Goal: Task Accomplishment & Management: Complete application form

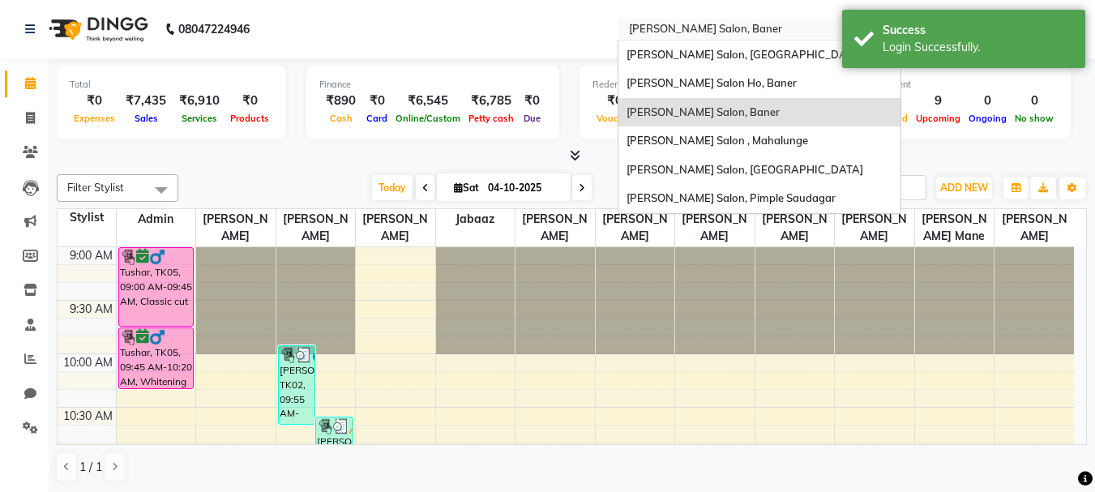
click at [695, 33] on input "text" at bounding box center [743, 31] width 235 height 16
click at [581, 28] on nav "08047224946 Select Location × Varad Salon, Baner Varad Salon, Hinjewadi Varad S…" at bounding box center [547, 29] width 1095 height 58
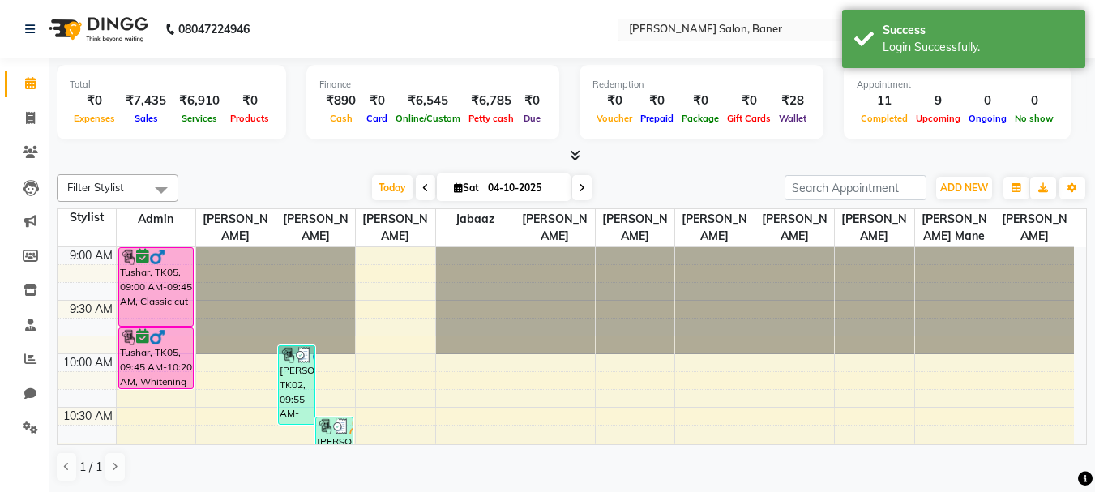
click at [674, 24] on input "text" at bounding box center [743, 31] width 235 height 16
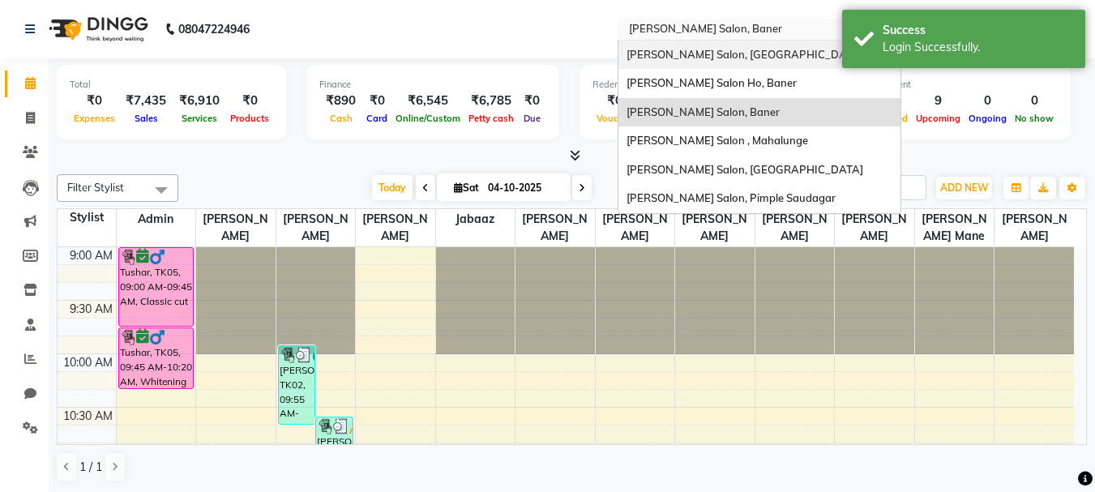
click at [696, 58] on span "[PERSON_NAME] Salon, [GEOGRAPHIC_DATA]" at bounding box center [744, 54] width 237 height 13
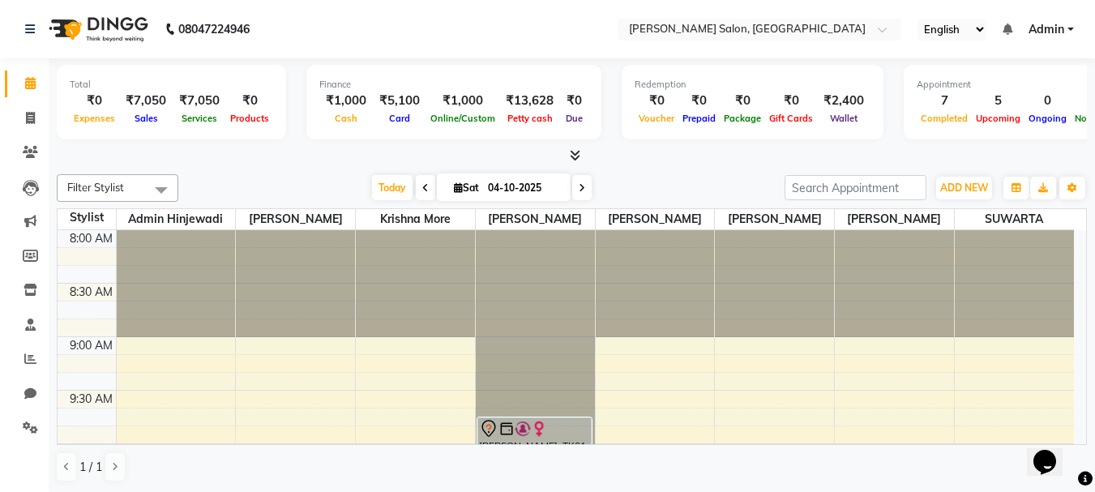
click at [579, 158] on icon at bounding box center [575, 155] width 11 height 12
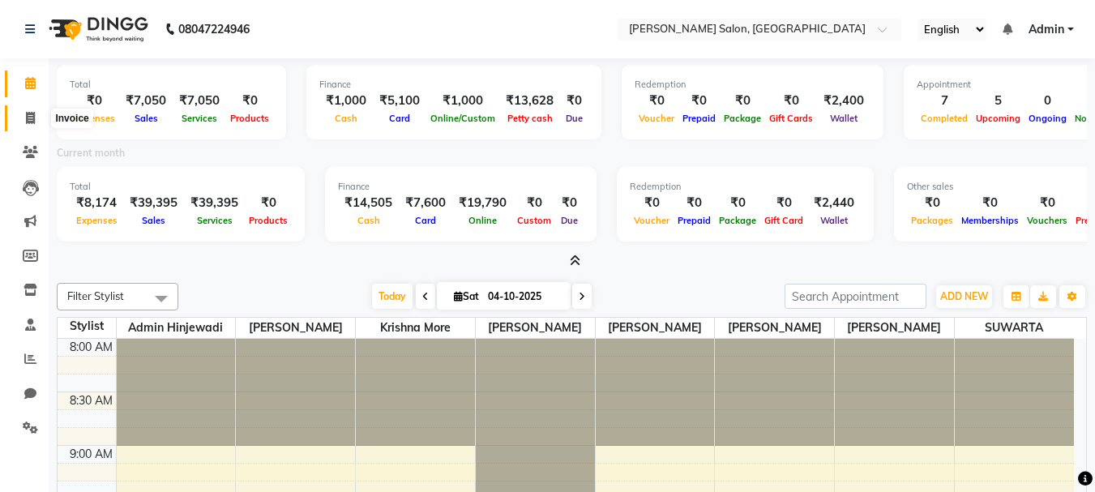
click at [28, 117] on icon at bounding box center [30, 118] width 9 height 12
select select "7331"
select select "service"
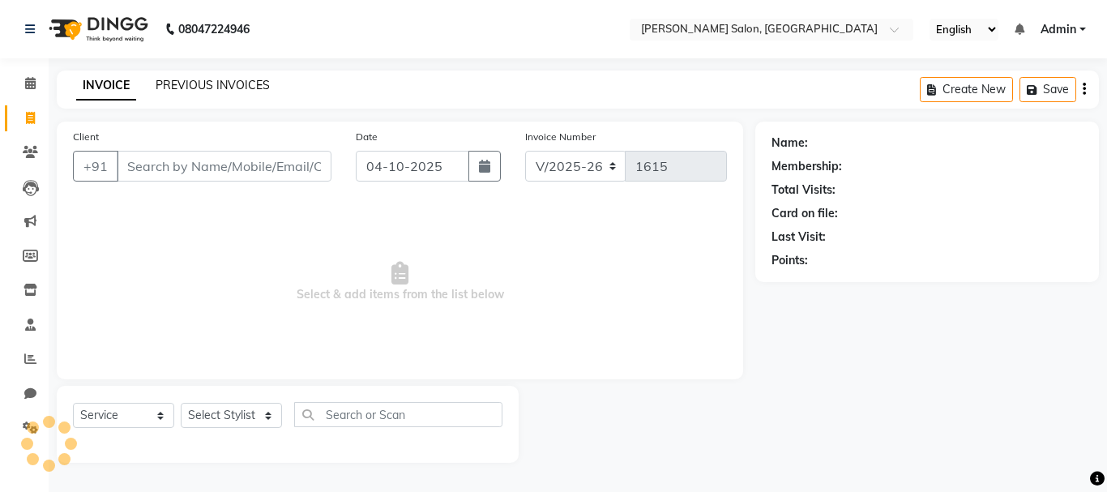
click at [242, 84] on link "PREVIOUS INVOICES" at bounding box center [213, 85] width 114 height 15
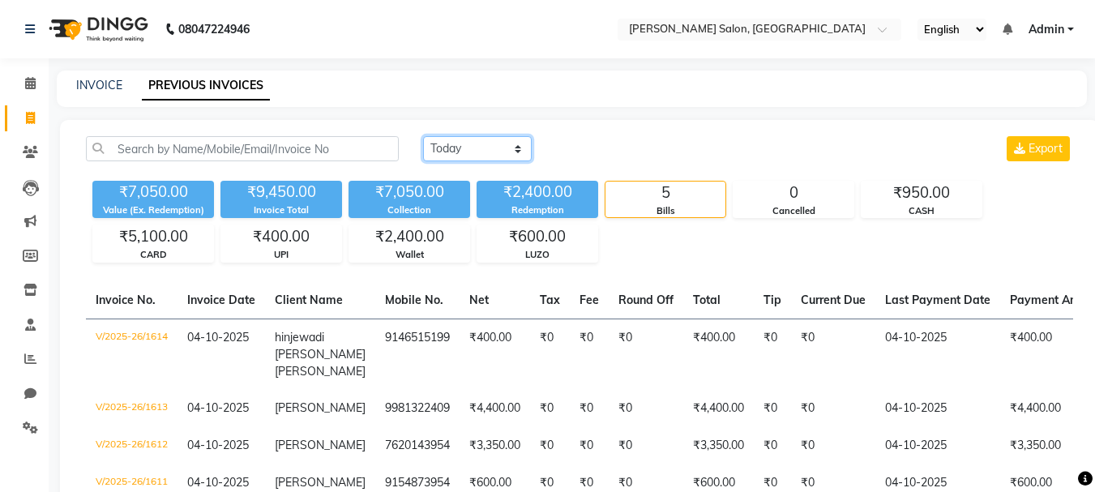
click at [489, 152] on select "Today Yesterday Custom Range" at bounding box center [477, 148] width 109 height 25
select select "yesterday"
click at [423, 136] on select "Today Yesterday Custom Range" at bounding box center [477, 148] width 109 height 25
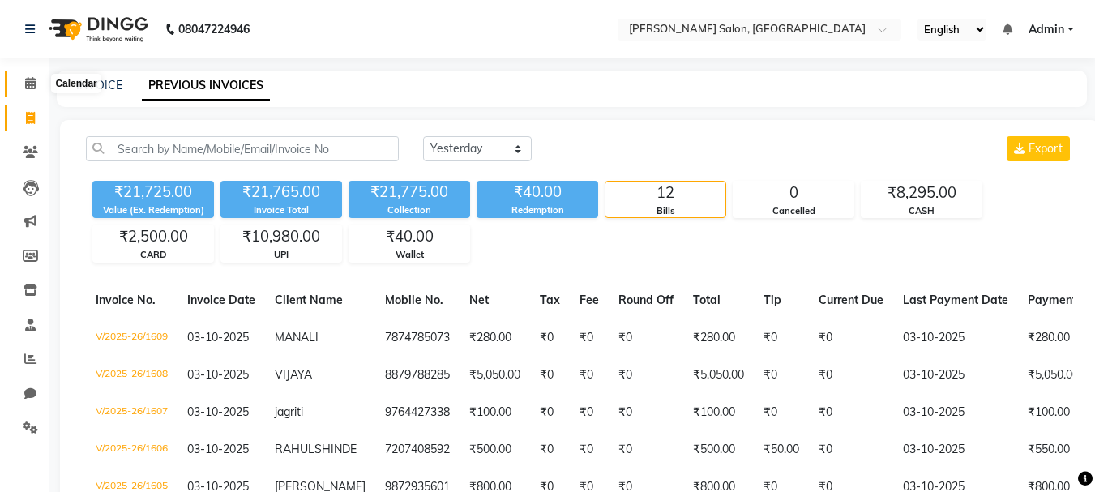
click at [31, 79] on icon at bounding box center [30, 83] width 11 height 12
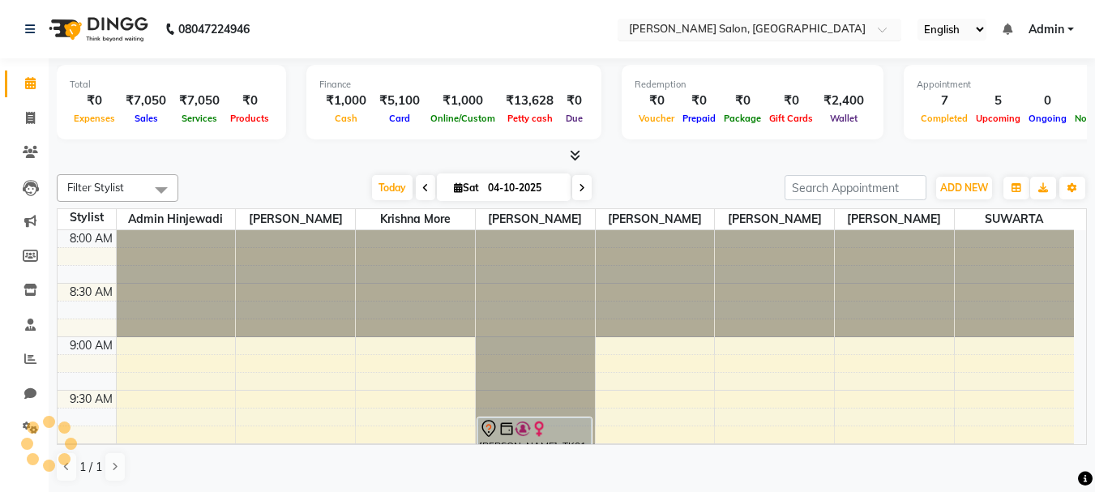
drag, startPoint x: 733, startPoint y: 26, endPoint x: 725, endPoint y: 28, distance: 8.3
click at [732, 27] on input "text" at bounding box center [743, 31] width 235 height 16
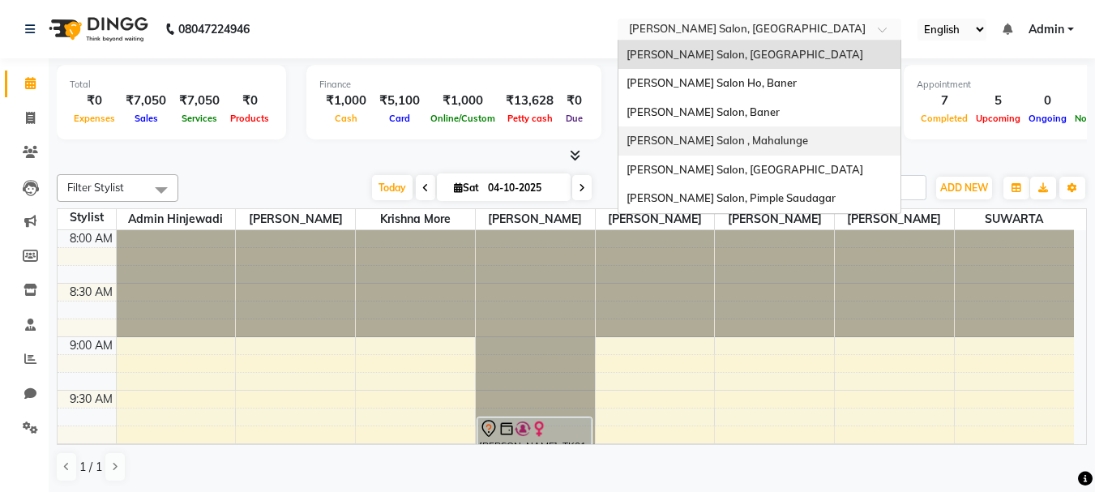
click at [738, 139] on span "Varad Salon , Mahalunge" at bounding box center [717, 140] width 182 height 13
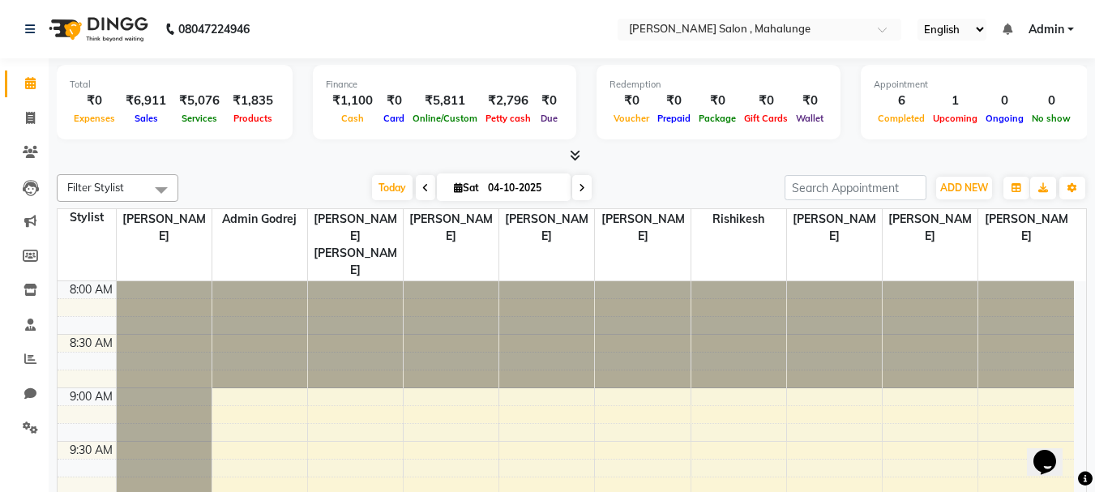
click at [733, 31] on input "text" at bounding box center [743, 31] width 235 height 16
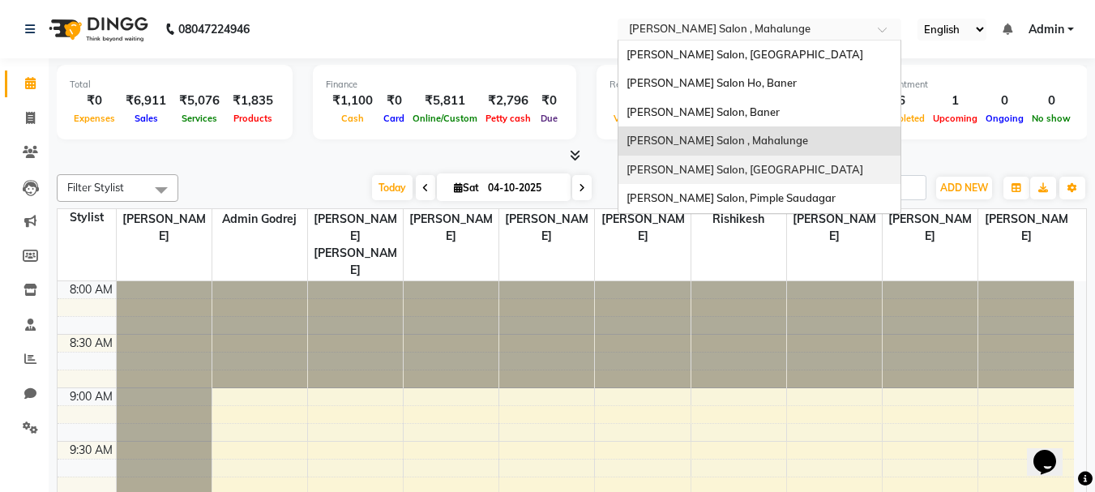
click at [713, 157] on div "[PERSON_NAME] Salon, [GEOGRAPHIC_DATA]" at bounding box center [759, 170] width 282 height 29
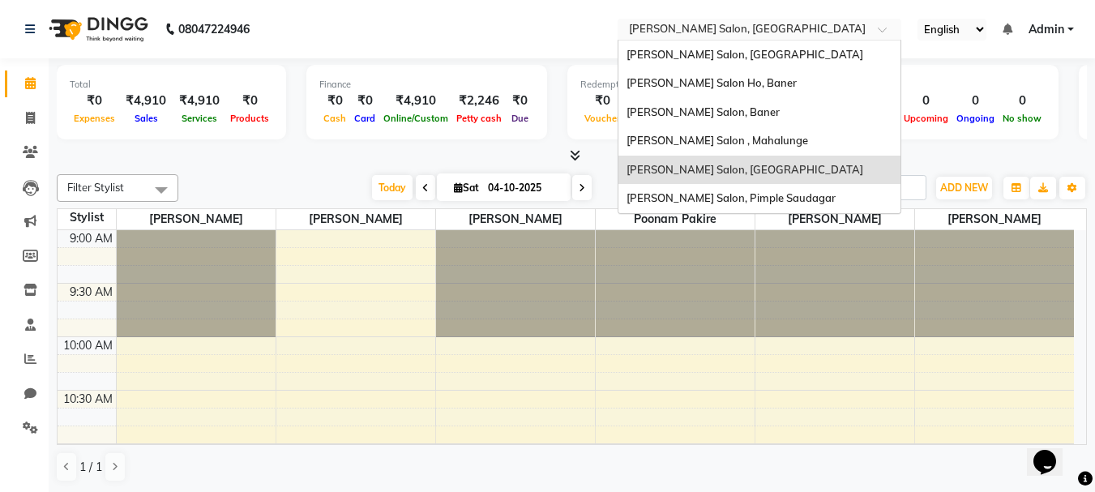
click at [702, 25] on input "text" at bounding box center [743, 31] width 235 height 16
click at [722, 203] on span "[PERSON_NAME] Salon, Pimple Saudagar" at bounding box center [730, 197] width 209 height 13
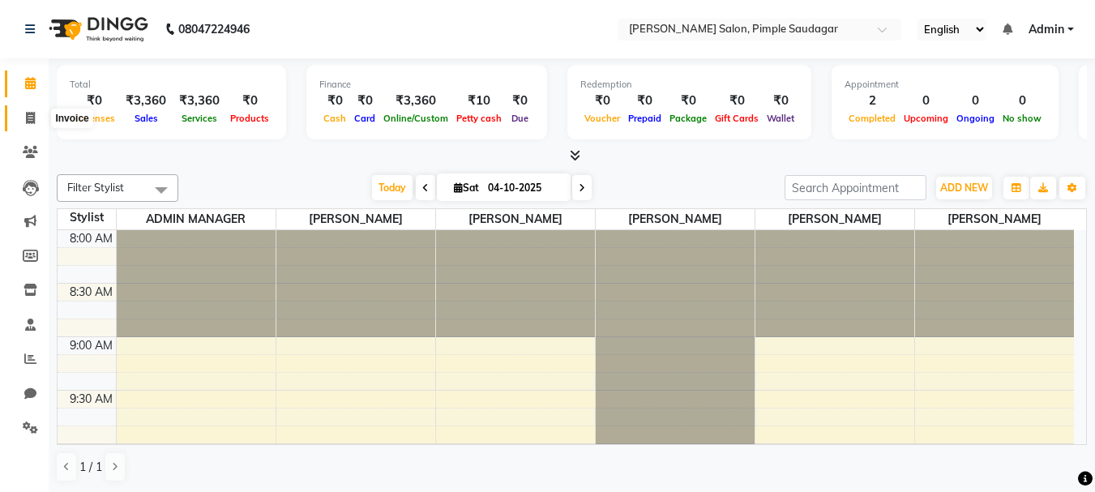
click at [34, 122] on icon at bounding box center [30, 118] width 9 height 12
select select "7816"
select select "service"
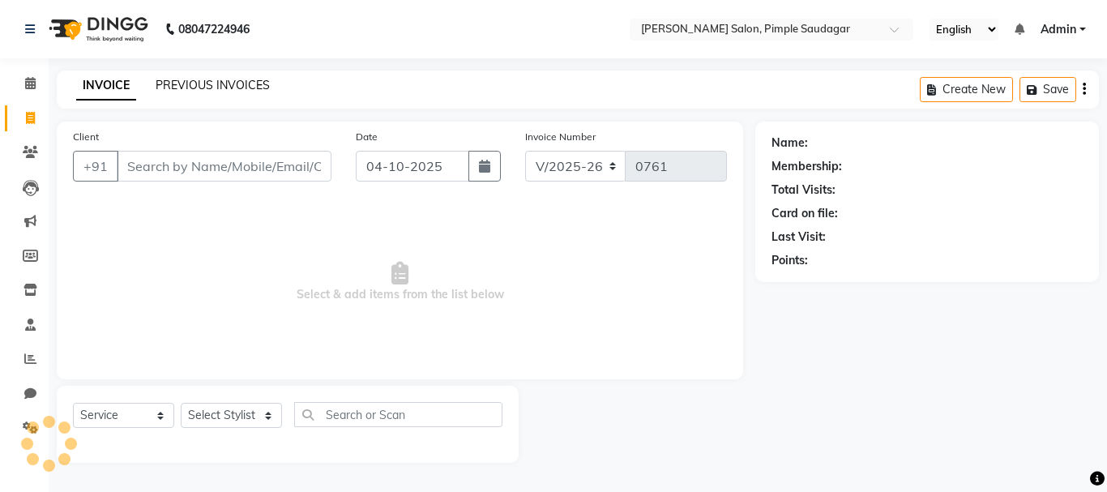
click at [233, 83] on link "PREVIOUS INVOICES" at bounding box center [213, 85] width 114 height 15
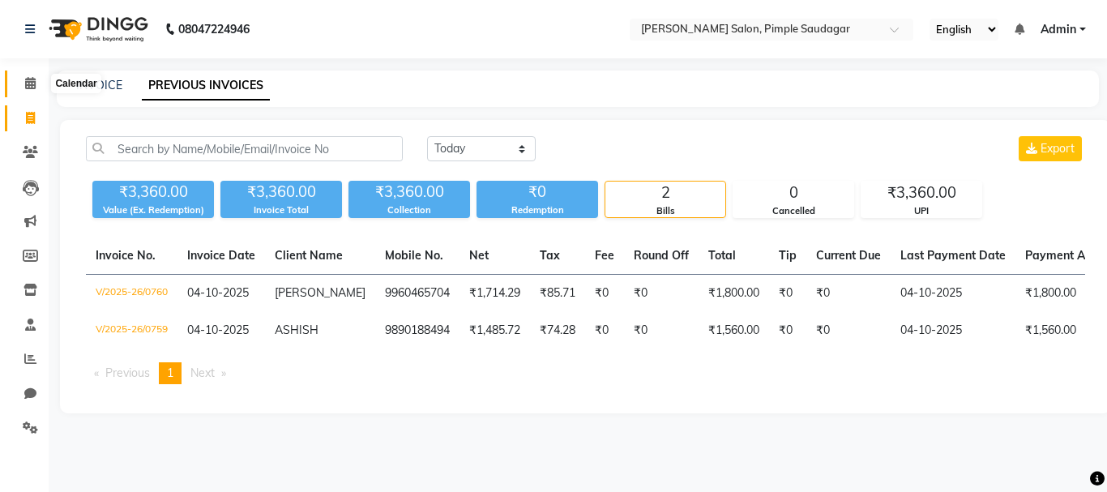
click at [28, 80] on icon at bounding box center [30, 83] width 11 height 12
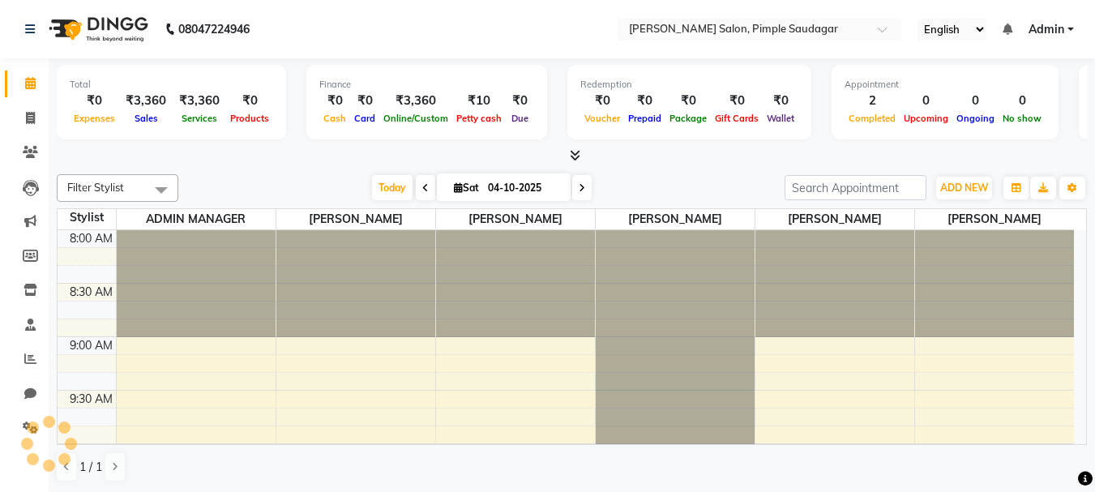
scroll to position [1, 0]
click at [23, 119] on span at bounding box center [30, 118] width 28 height 19
select select "service"
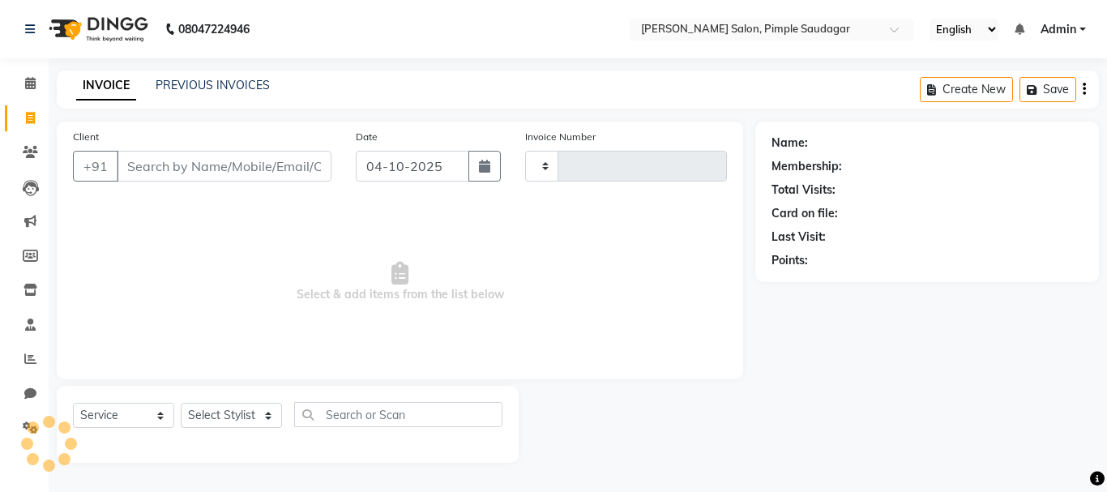
type input "0761"
select select "7816"
click at [36, 146] on icon at bounding box center [30, 152] width 15 height 12
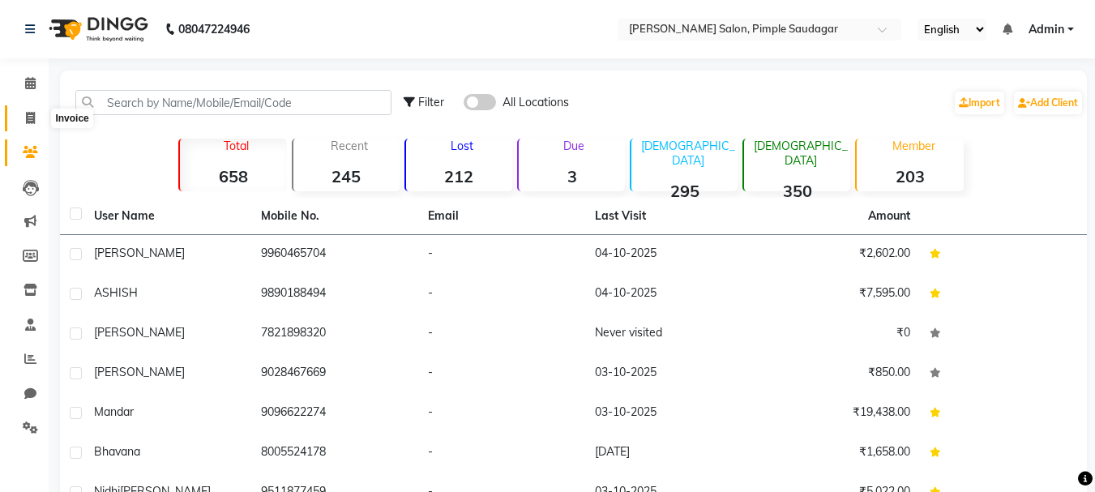
click at [32, 120] on icon at bounding box center [30, 118] width 9 height 12
select select "7816"
select select "service"
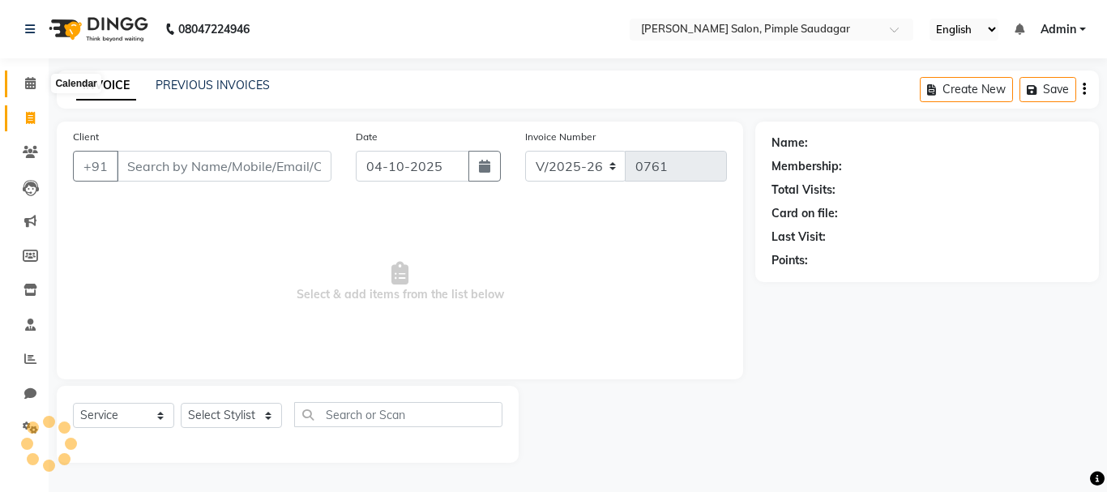
click at [32, 83] on icon at bounding box center [30, 83] width 11 height 12
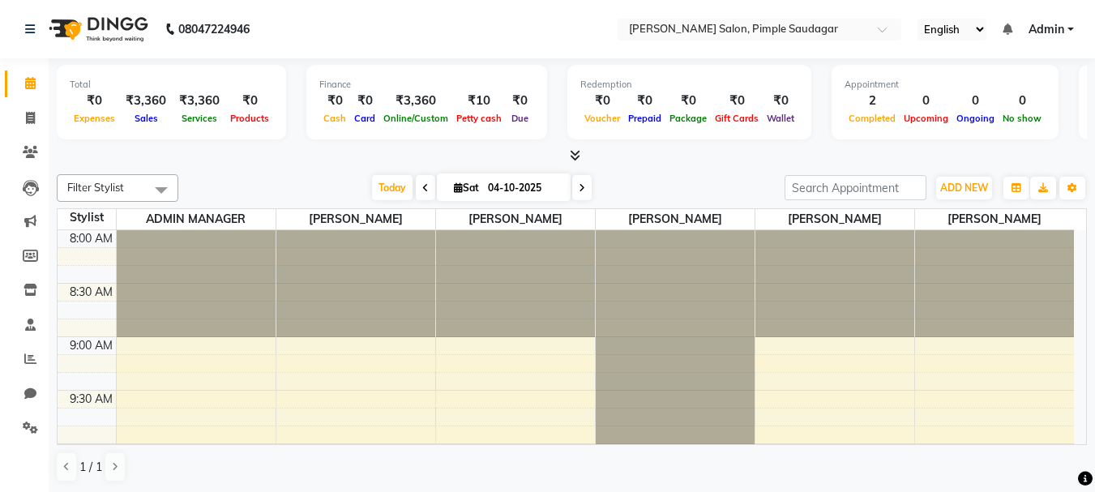
click at [577, 154] on icon at bounding box center [575, 155] width 11 height 12
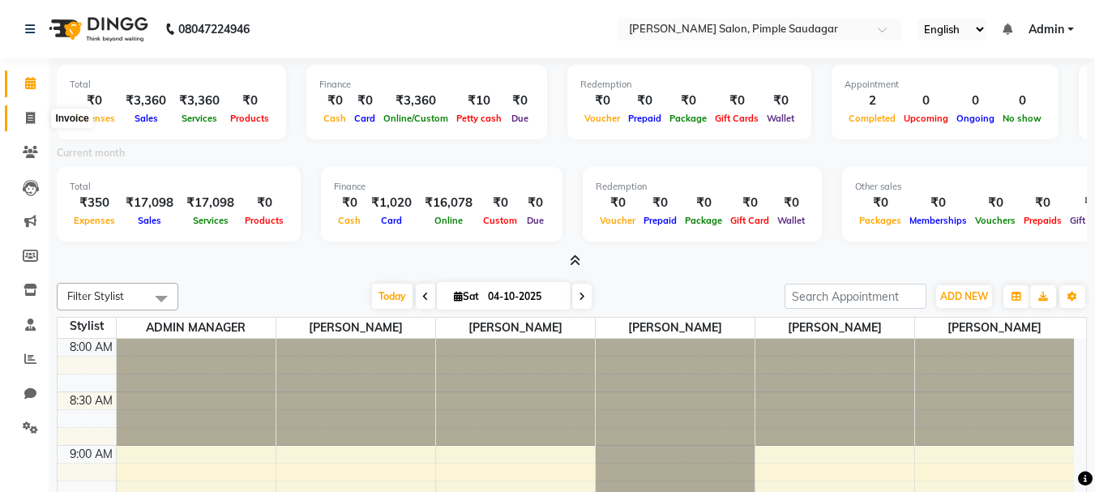
click at [23, 117] on span at bounding box center [30, 118] width 28 height 19
select select "7816"
select select "service"
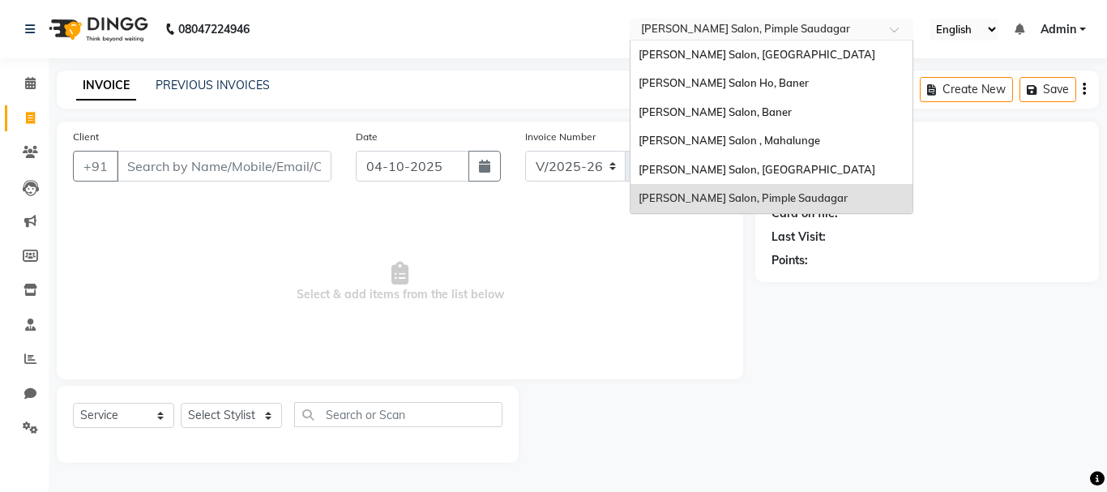
click at [840, 33] on input "text" at bounding box center [755, 31] width 235 height 16
click at [774, 112] on div "Varad Salon, Baner" at bounding box center [771, 112] width 282 height 29
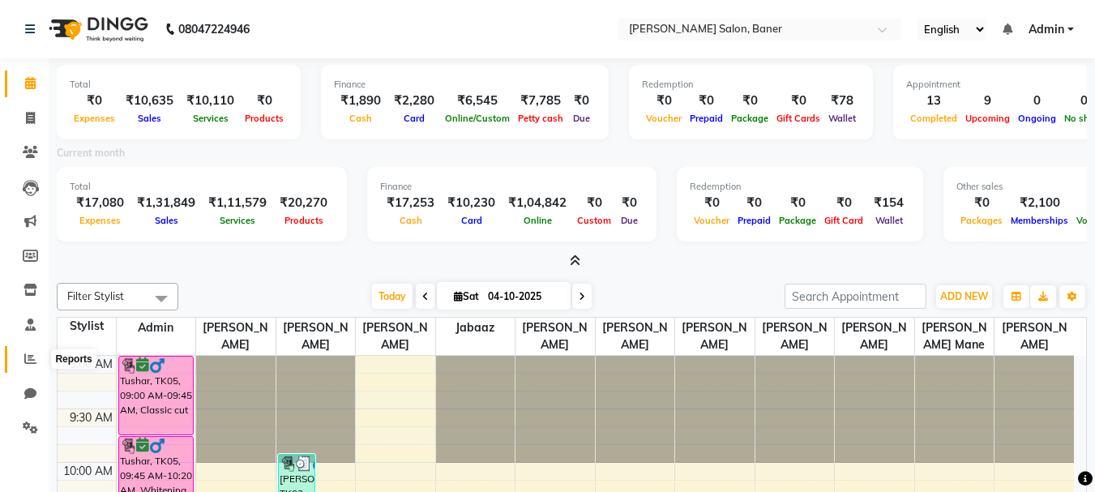
click at [26, 363] on icon at bounding box center [30, 358] width 12 height 12
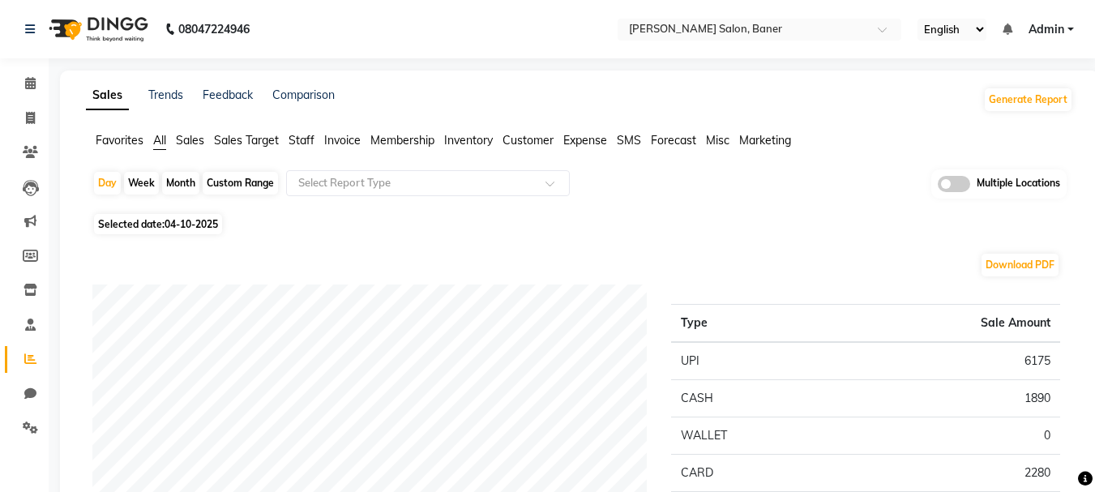
click at [173, 182] on div "Month" at bounding box center [180, 183] width 37 height 23
select select "10"
select select "2025"
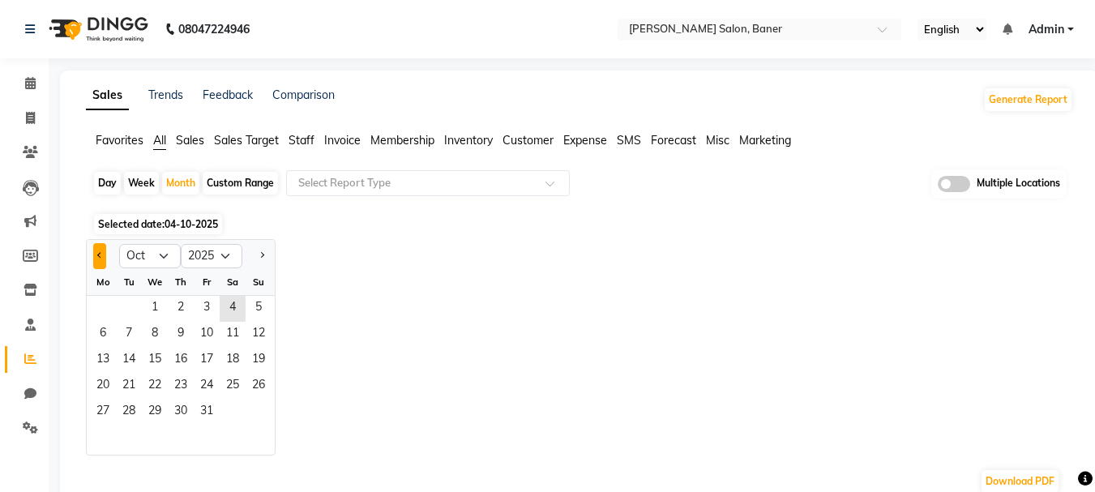
click at [103, 254] on button "Previous month" at bounding box center [99, 256] width 13 height 26
select select "9"
click at [102, 300] on span "1" at bounding box center [103, 309] width 26 height 26
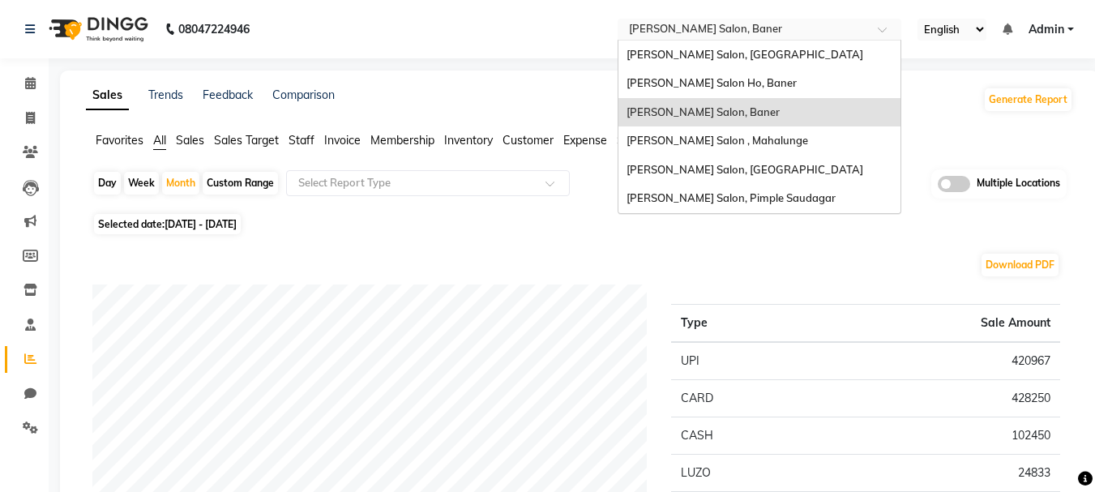
click at [703, 25] on input "text" at bounding box center [743, 31] width 235 height 16
click at [696, 183] on div "[PERSON_NAME] Salon, [GEOGRAPHIC_DATA]" at bounding box center [759, 170] width 282 height 29
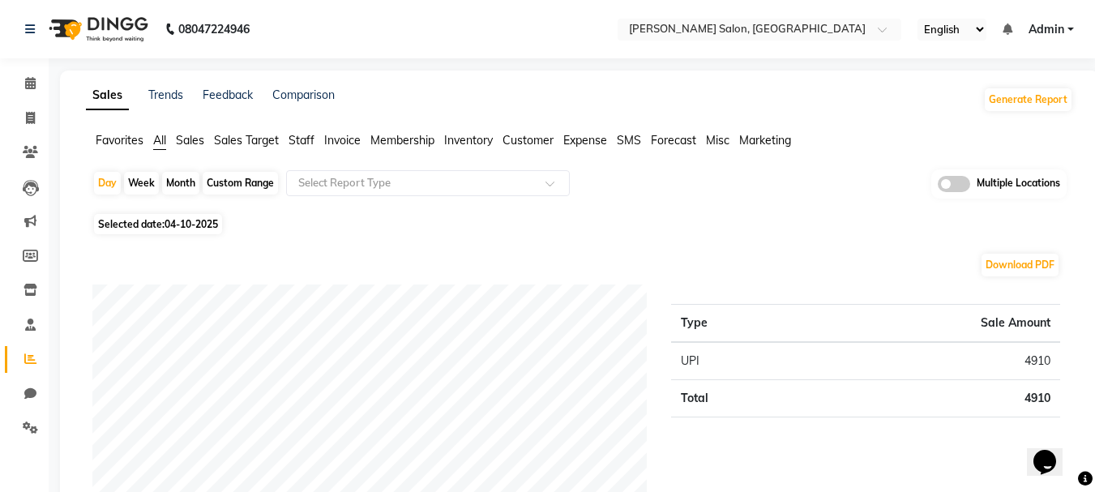
click at [177, 176] on div "Month" at bounding box center [180, 183] width 37 height 23
select select "10"
select select "2025"
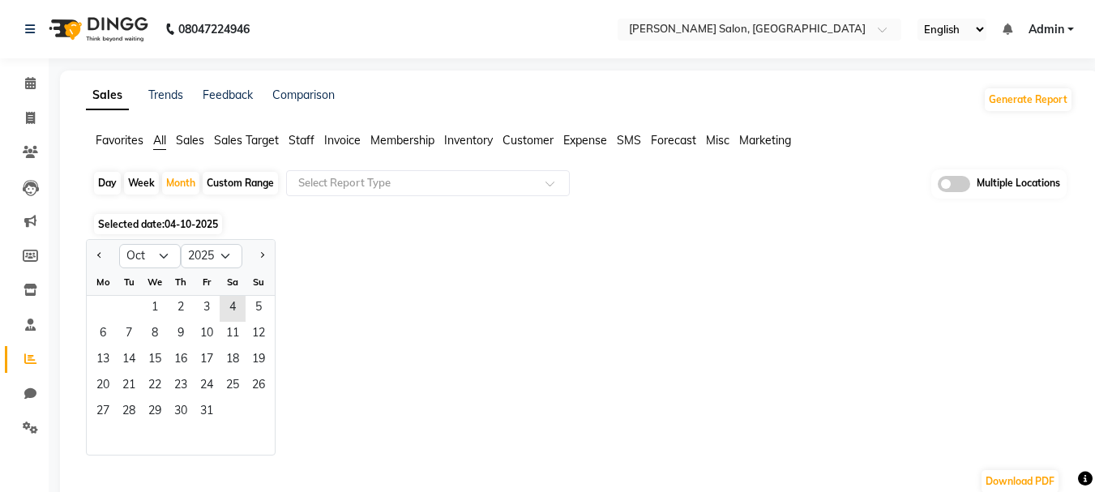
drag, startPoint x: 100, startPoint y: 256, endPoint x: 139, endPoint y: 268, distance: 40.0
click at [100, 256] on span "Previous month" at bounding box center [100, 255] width 6 height 6
select select "9"
click at [107, 305] on span "1" at bounding box center [103, 309] width 26 height 26
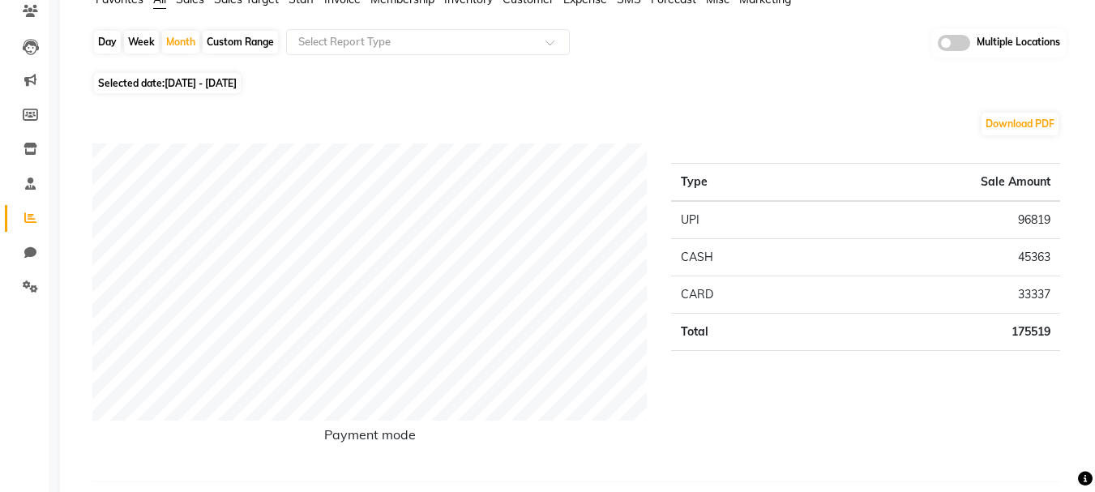
scroll to position [81, 0]
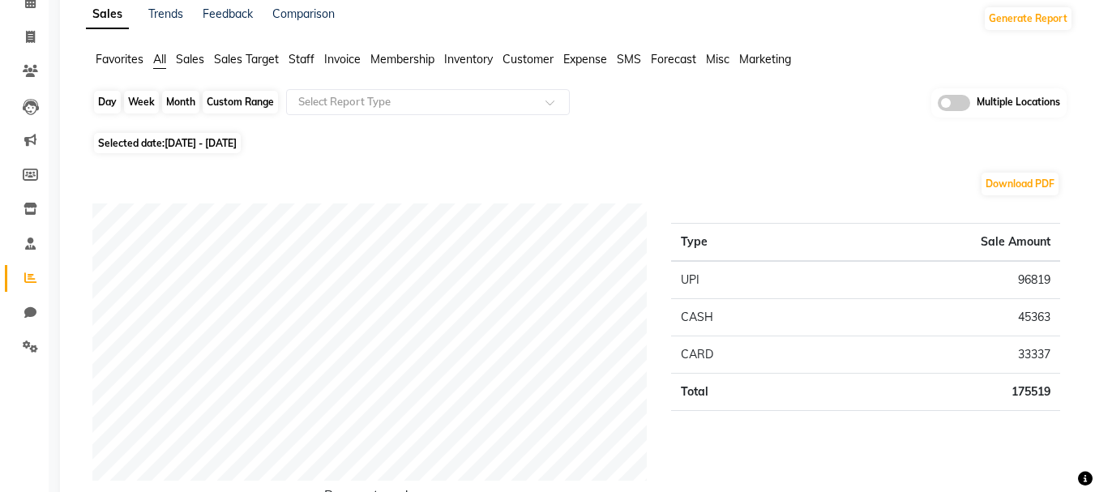
click at [186, 101] on div "Month" at bounding box center [180, 102] width 37 height 23
select select "9"
select select "2025"
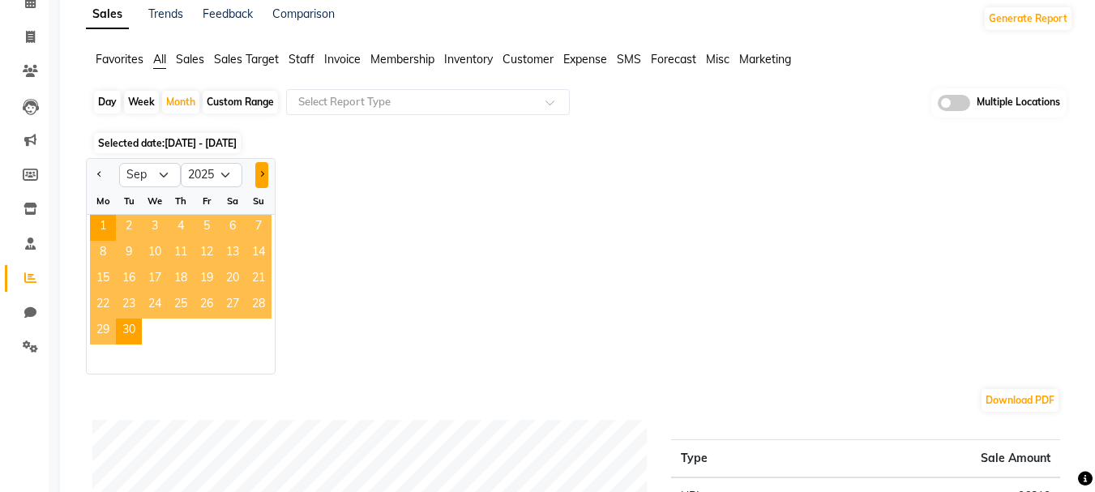
click at [256, 169] on button "Next month" at bounding box center [261, 175] width 13 height 26
select select "10"
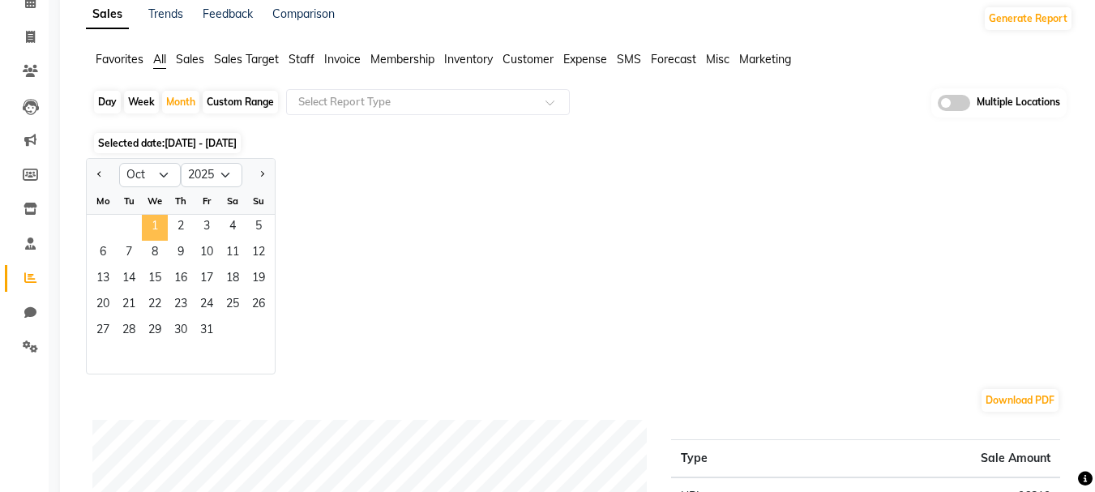
click at [162, 230] on span "1" at bounding box center [155, 228] width 26 height 26
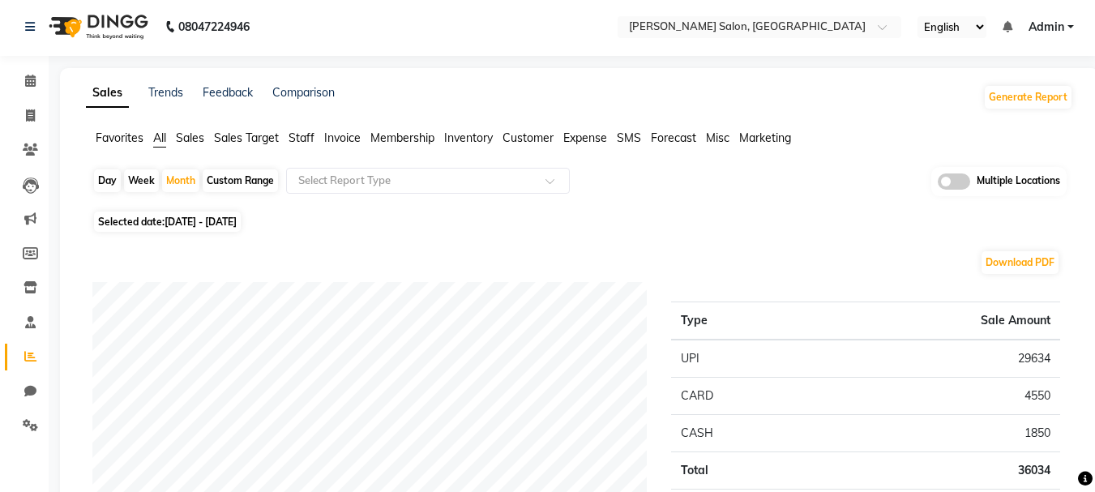
scroll to position [0, 0]
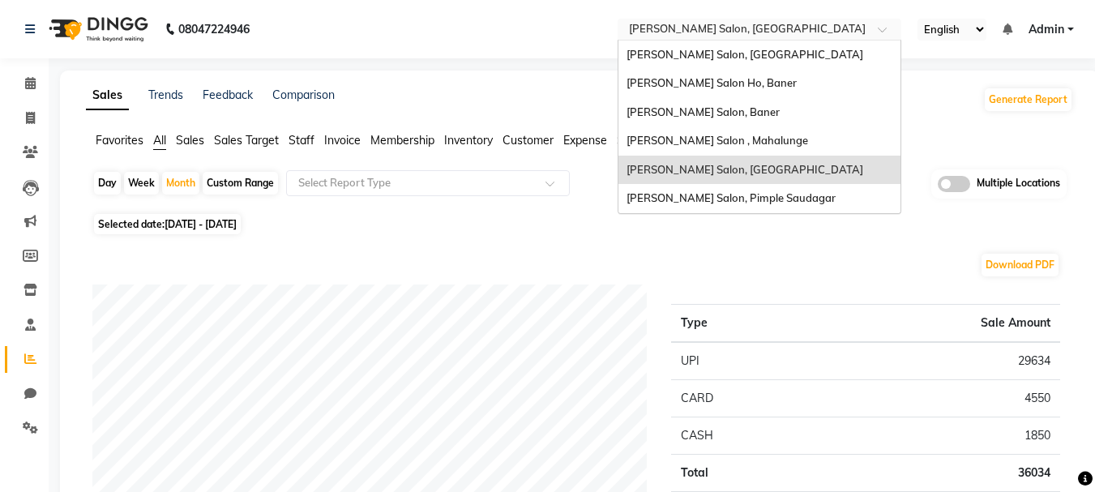
click at [798, 32] on input "text" at bounding box center [743, 31] width 235 height 16
click at [703, 114] on span "[PERSON_NAME] Salon, Baner" at bounding box center [702, 111] width 153 height 13
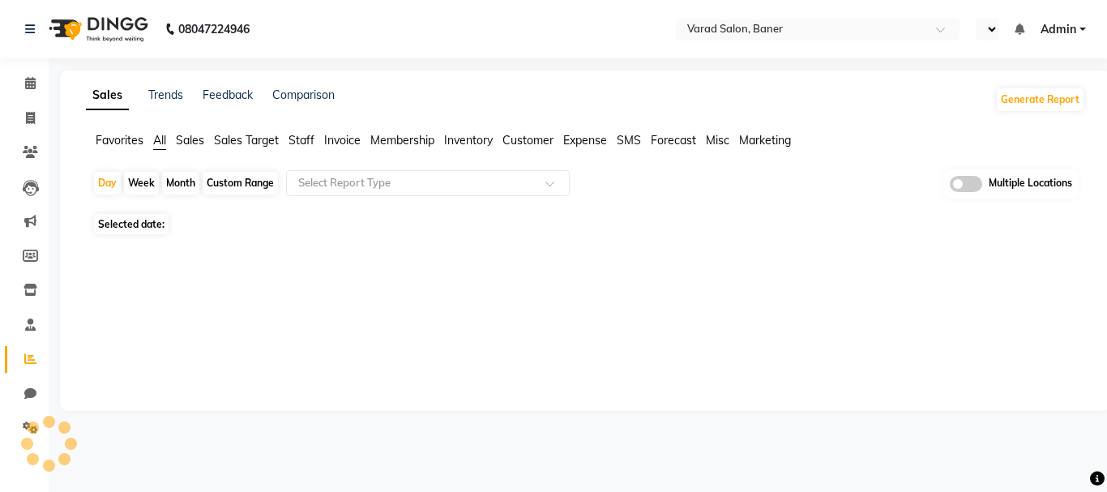
select select "en"
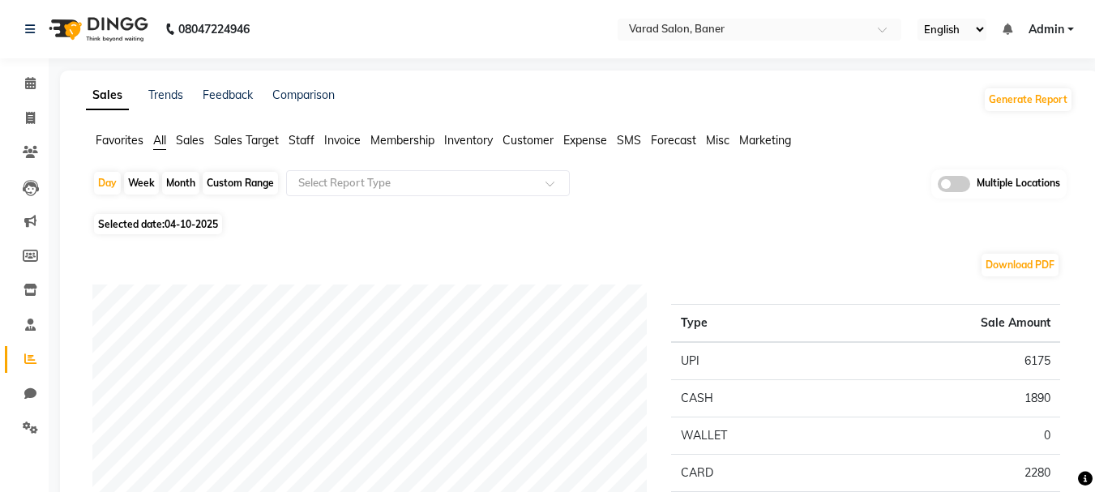
click at [186, 187] on div "Month" at bounding box center [180, 183] width 37 height 23
select select "10"
select select "2025"
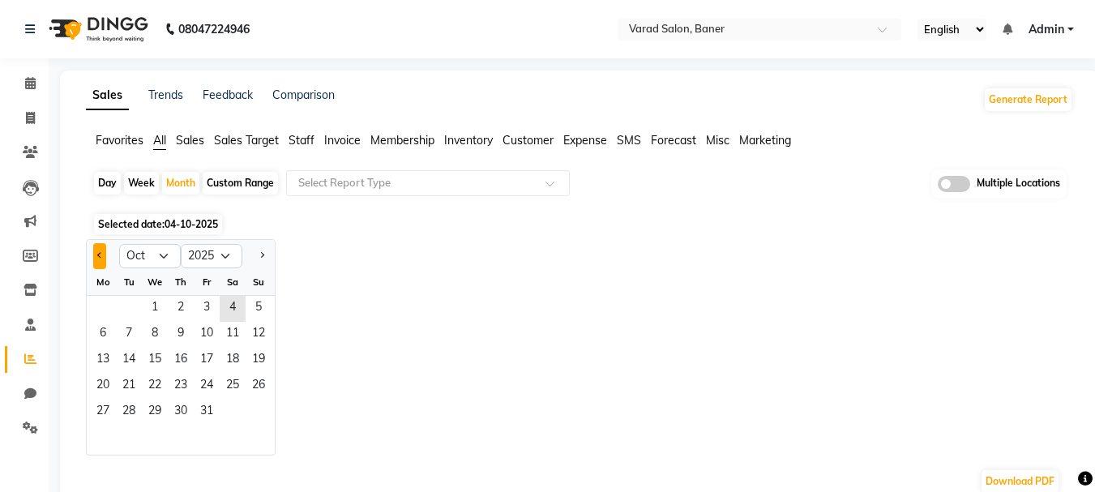
click at [102, 255] on span "Previous month" at bounding box center [100, 255] width 6 height 6
select select "9"
click at [112, 311] on span "1" at bounding box center [103, 309] width 26 height 26
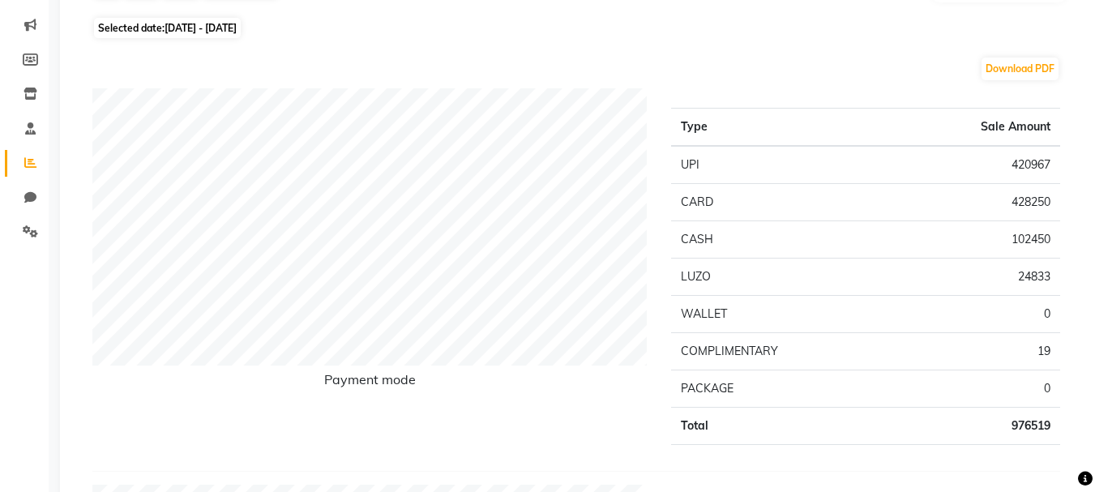
scroll to position [81, 0]
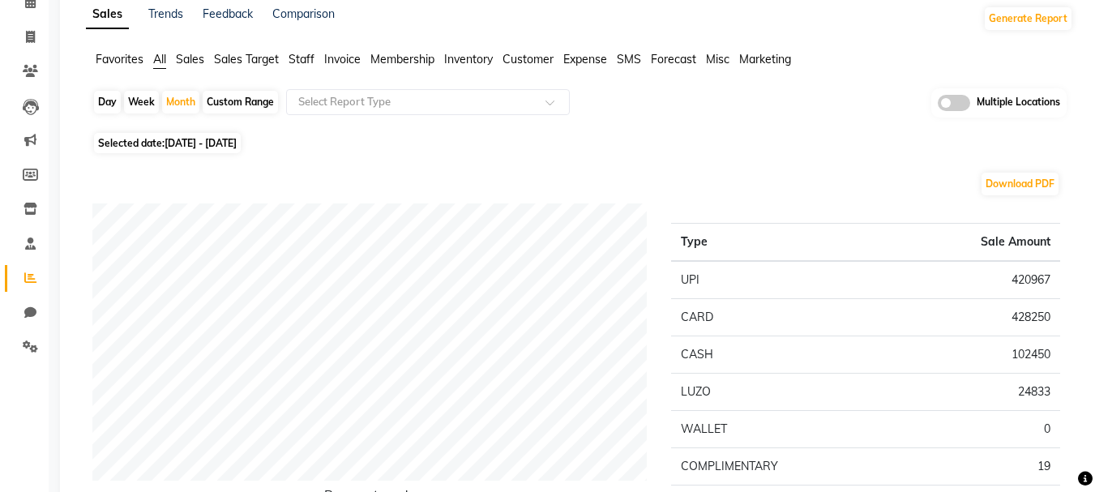
click at [309, 66] on li "Staff" at bounding box center [301, 59] width 26 height 17
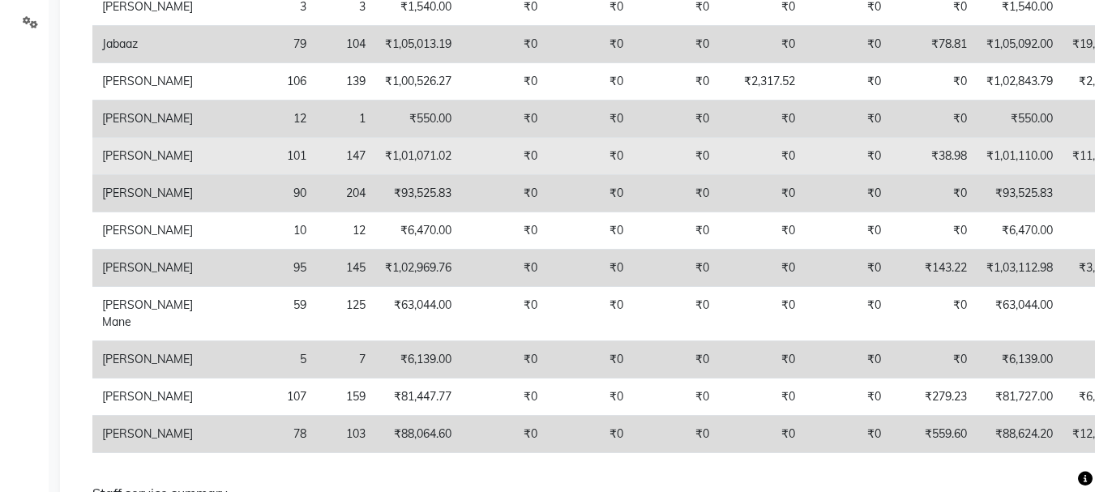
scroll to position [0, 0]
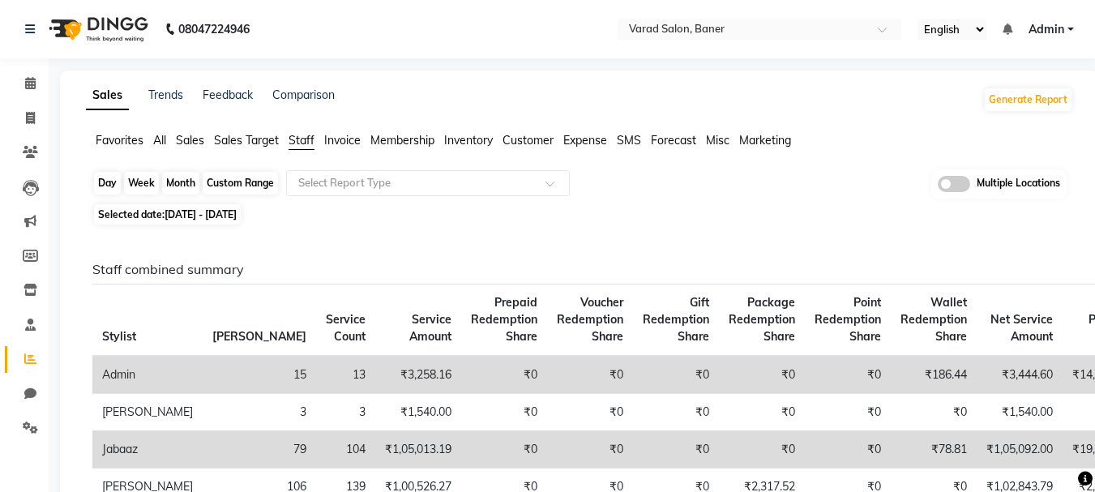
click at [186, 182] on div "Month" at bounding box center [180, 183] width 37 height 23
select select "9"
select select "2025"
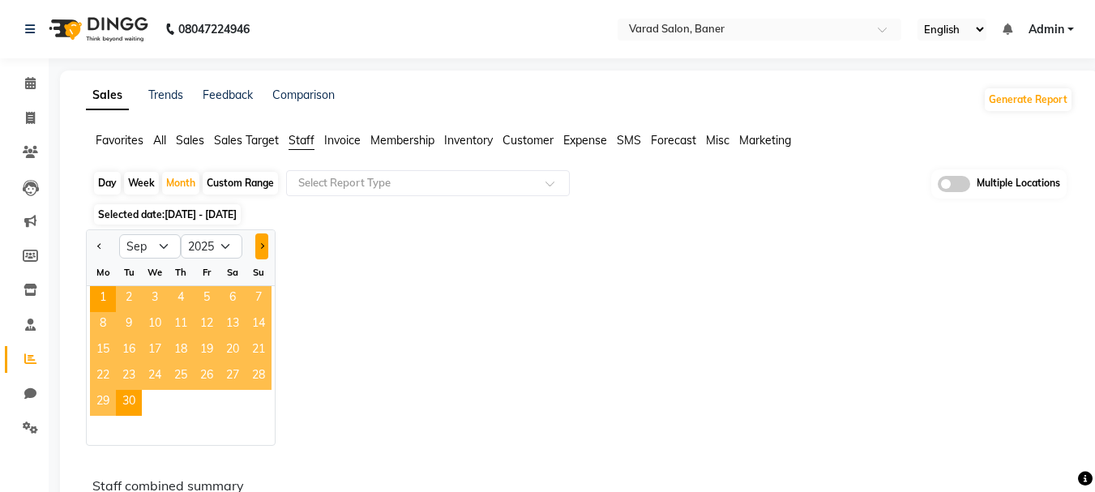
click at [257, 244] on button "Next month" at bounding box center [261, 246] width 13 height 26
select select "10"
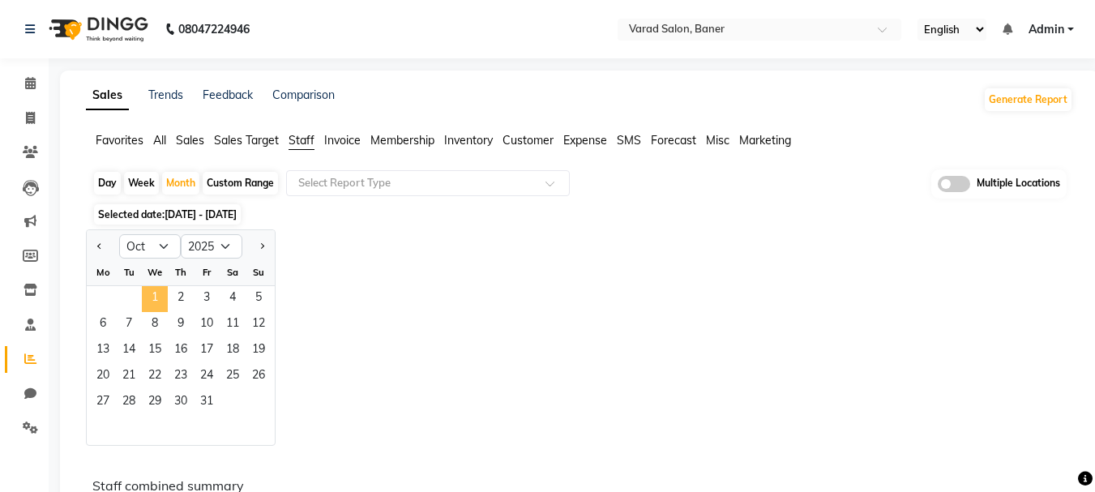
click at [146, 289] on span "1" at bounding box center [155, 299] width 26 height 26
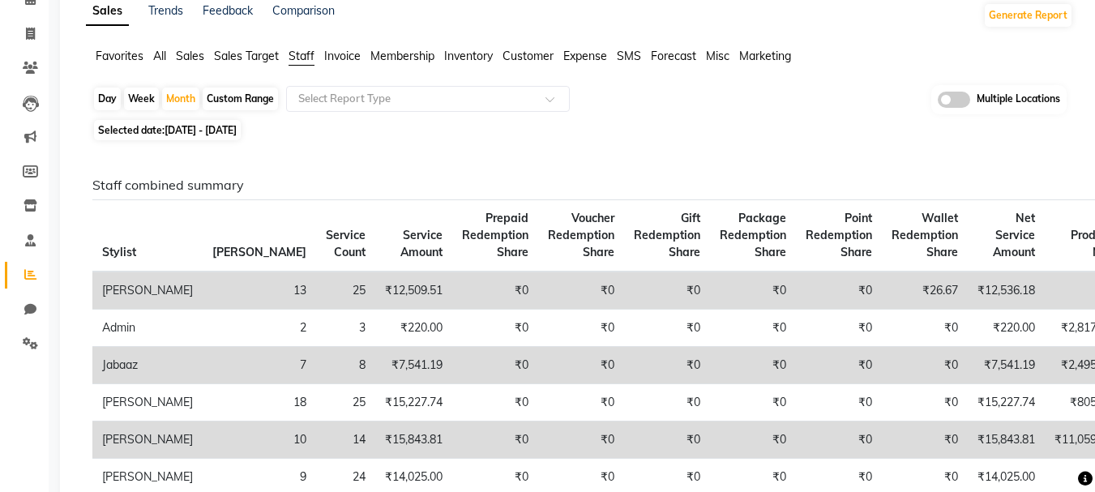
scroll to position [81, 0]
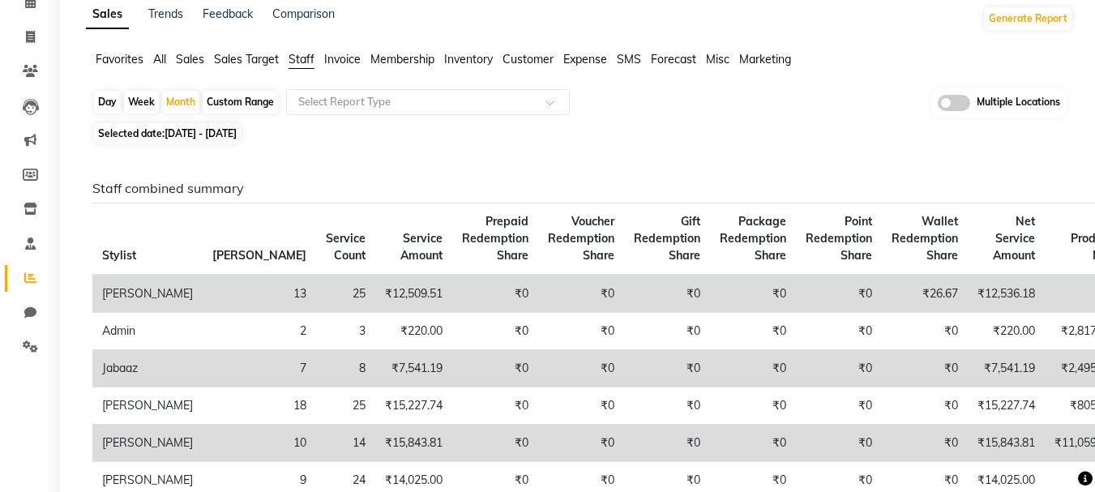
click at [161, 55] on span "All" at bounding box center [159, 59] width 13 height 15
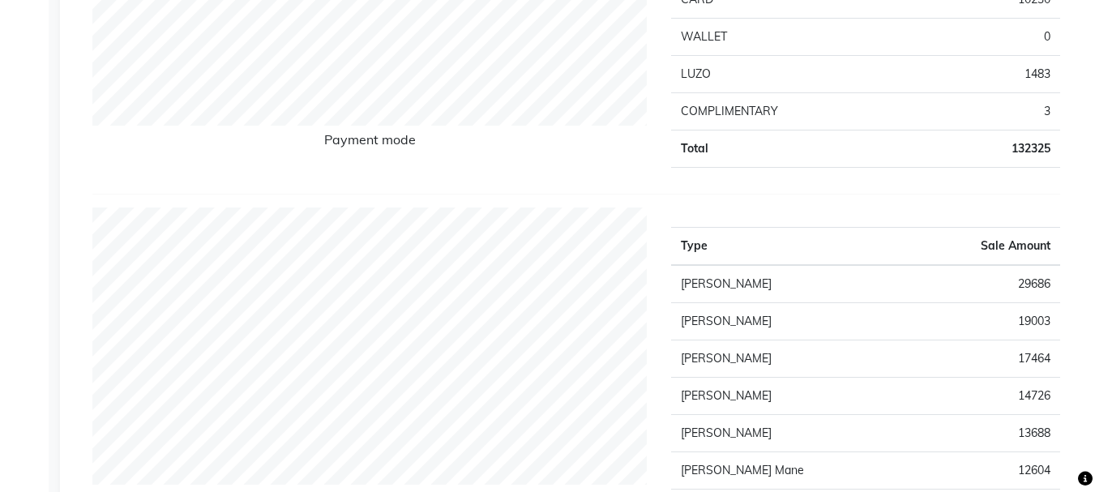
scroll to position [0, 0]
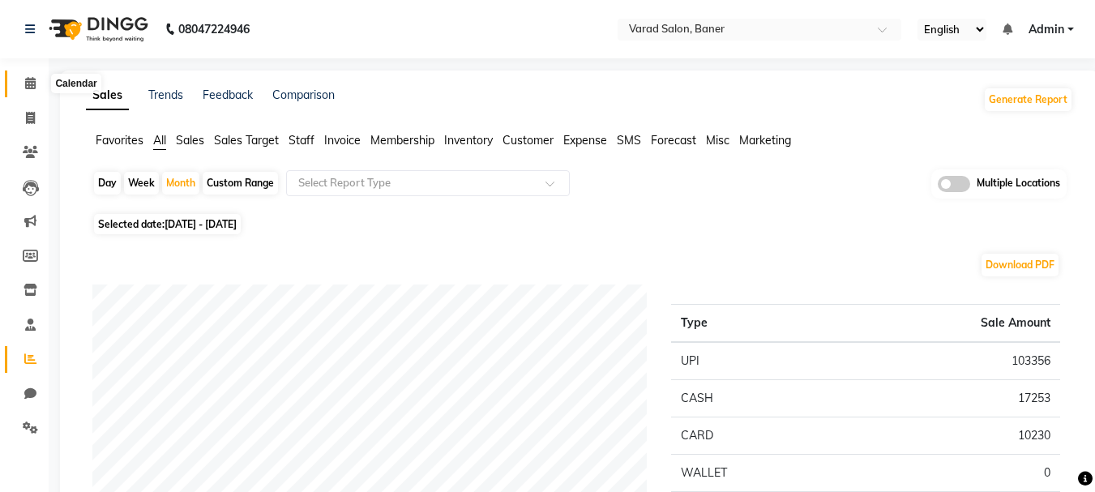
click at [23, 87] on span at bounding box center [30, 84] width 28 height 19
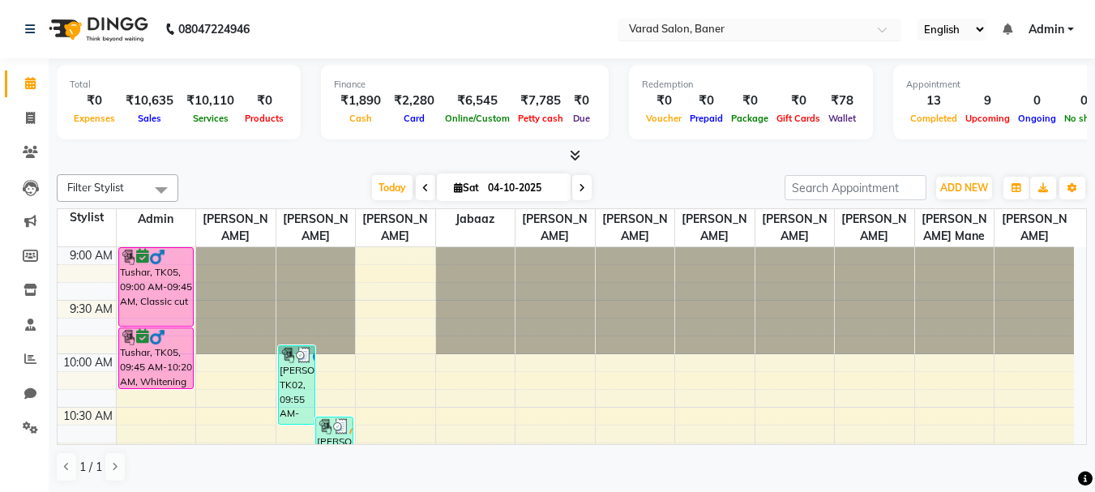
click at [786, 23] on input "text" at bounding box center [743, 31] width 235 height 16
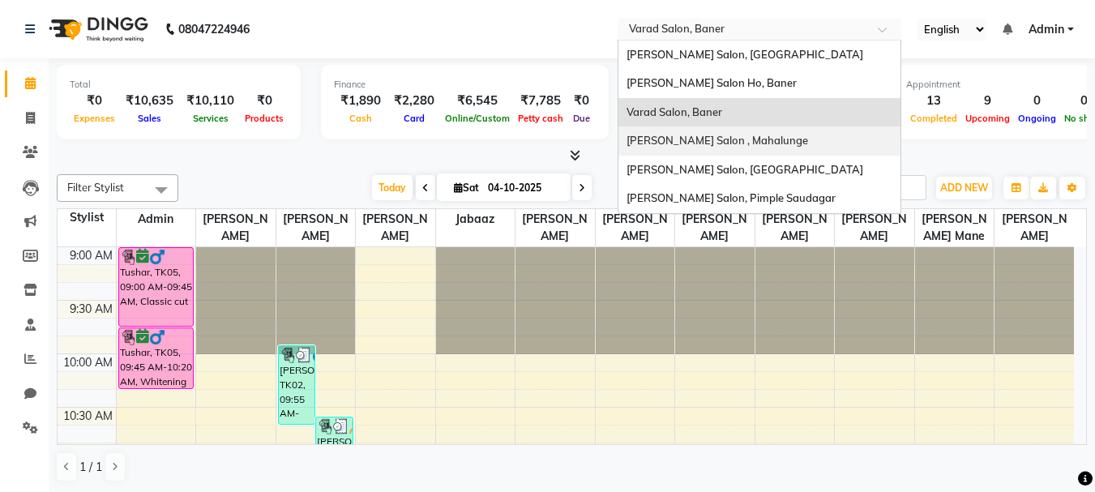
click at [712, 139] on span "[PERSON_NAME] Salon , Mahalunge" at bounding box center [717, 140] width 182 height 13
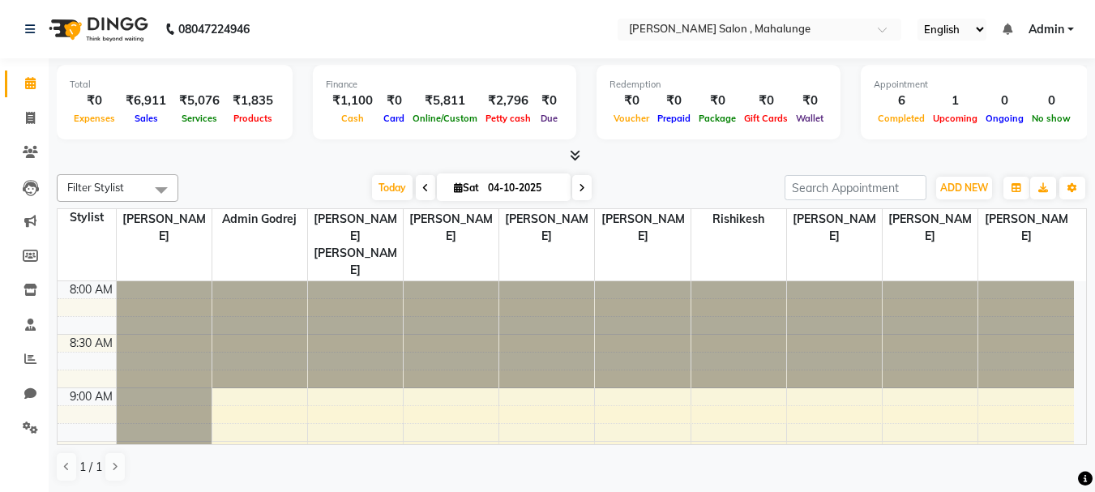
click at [574, 156] on icon at bounding box center [575, 155] width 11 height 12
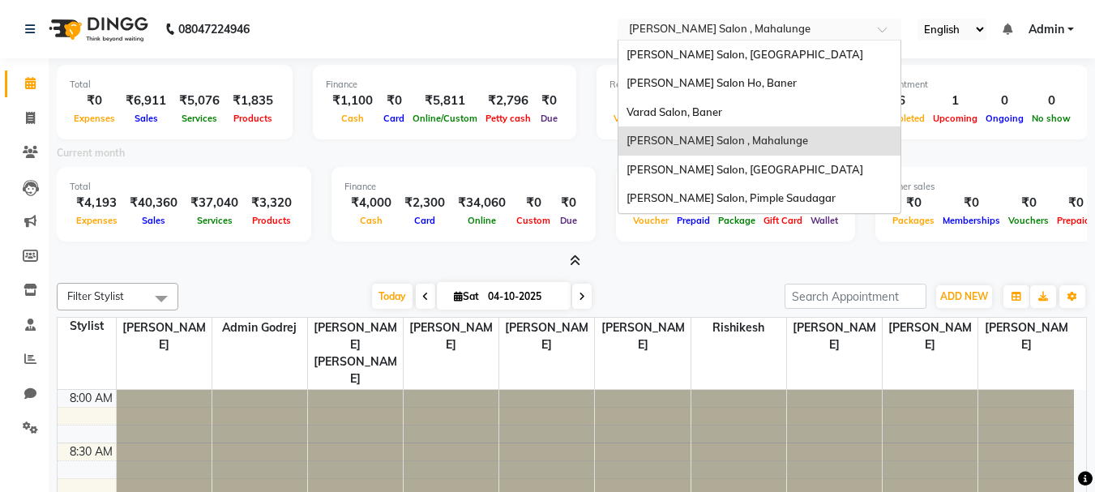
click at [741, 29] on input "text" at bounding box center [743, 31] width 235 height 16
click at [727, 109] on div "Varad Salon, Baner" at bounding box center [759, 112] width 282 height 29
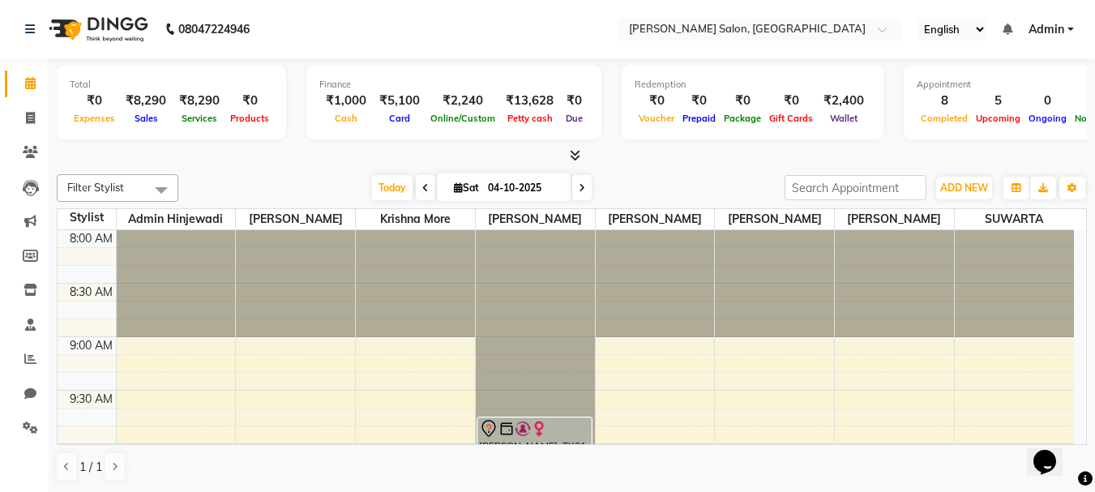
click at [571, 156] on icon at bounding box center [575, 155] width 11 height 12
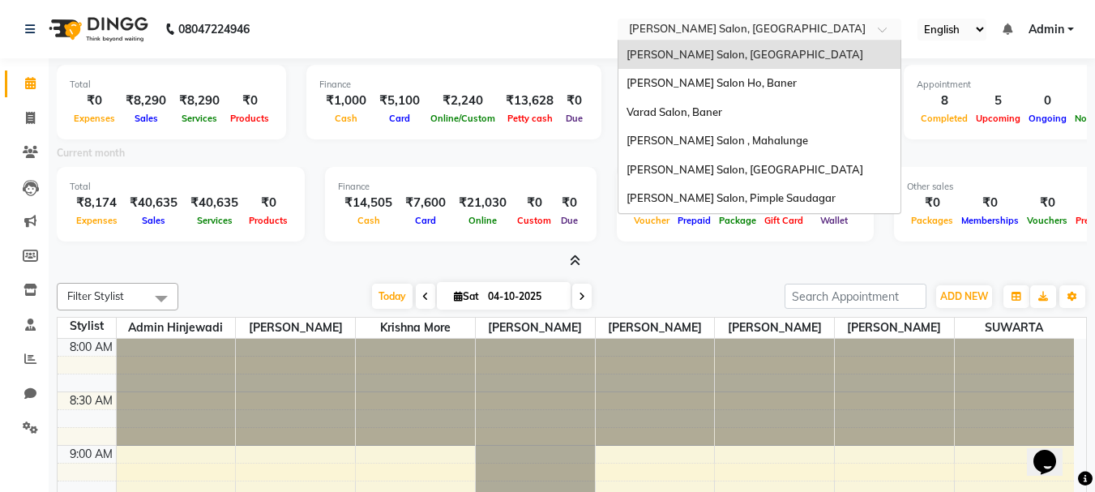
click at [750, 34] on input "text" at bounding box center [743, 31] width 235 height 16
click at [722, 169] on span "[PERSON_NAME] Salon, [GEOGRAPHIC_DATA]" at bounding box center [744, 169] width 237 height 13
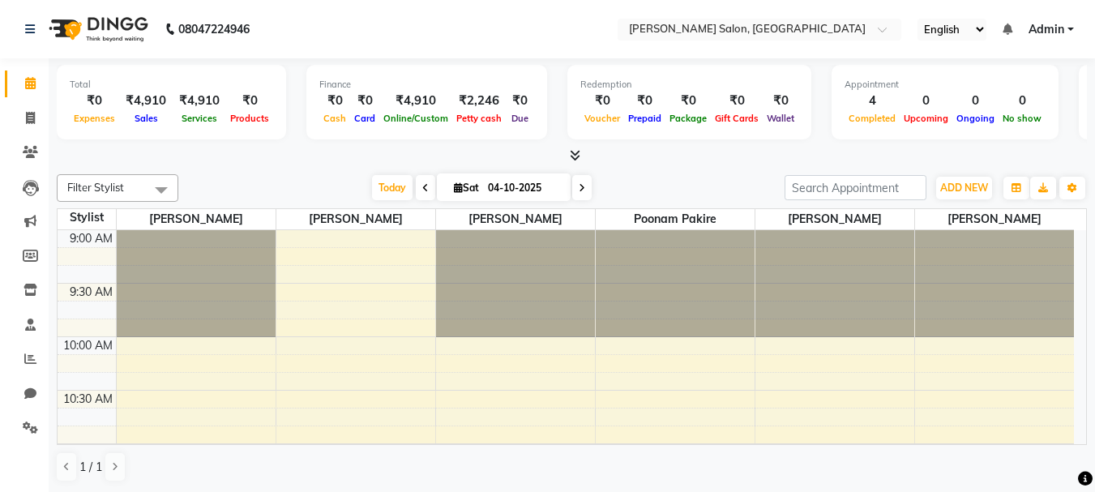
click at [577, 155] on icon at bounding box center [575, 155] width 11 height 12
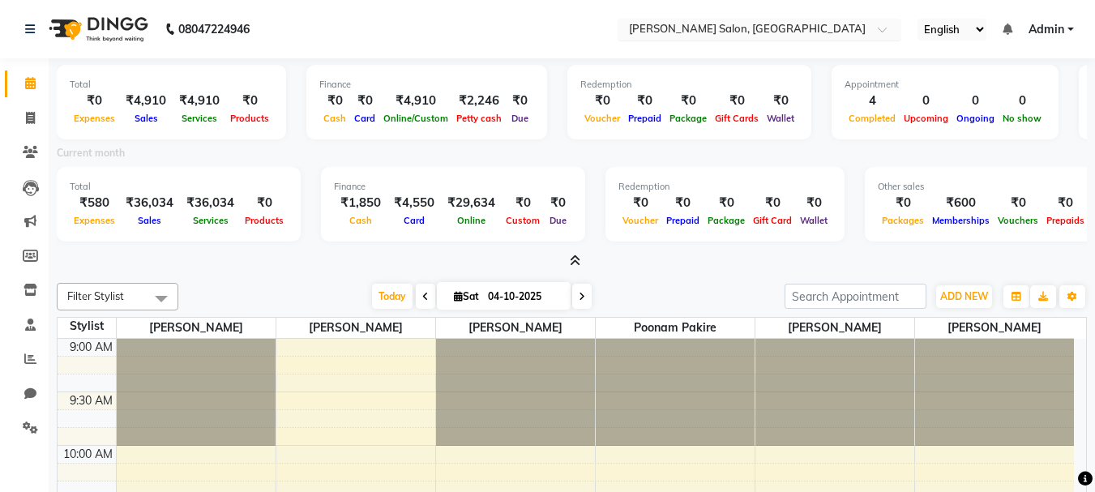
click at [717, 30] on input "text" at bounding box center [743, 31] width 235 height 16
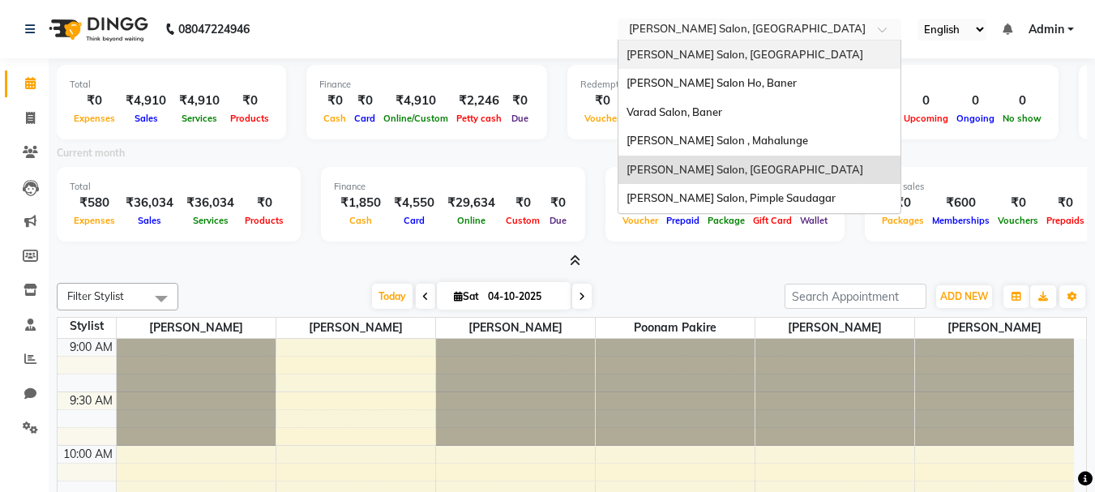
click at [707, 54] on span "[PERSON_NAME] Salon, [GEOGRAPHIC_DATA]" at bounding box center [744, 54] width 237 height 13
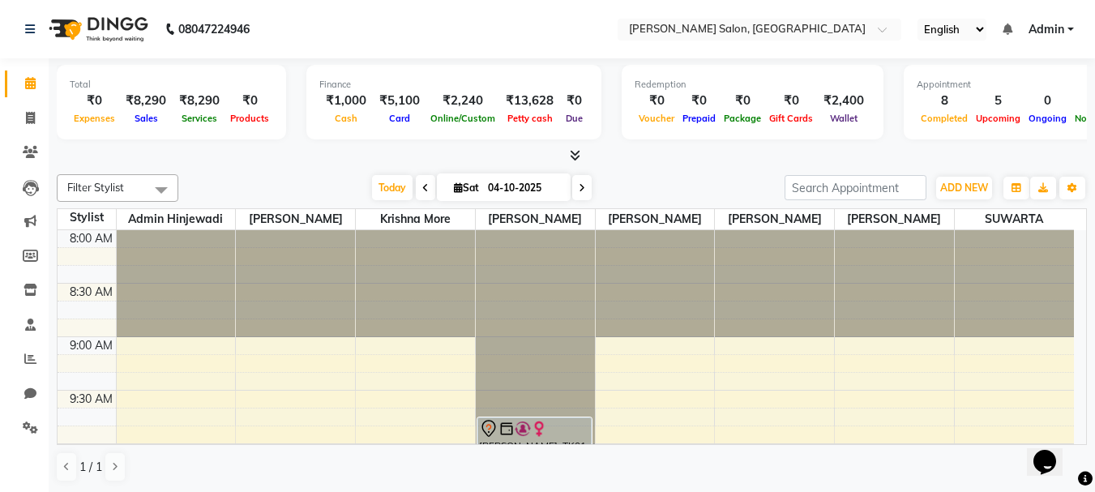
click at [572, 156] on icon at bounding box center [575, 155] width 11 height 12
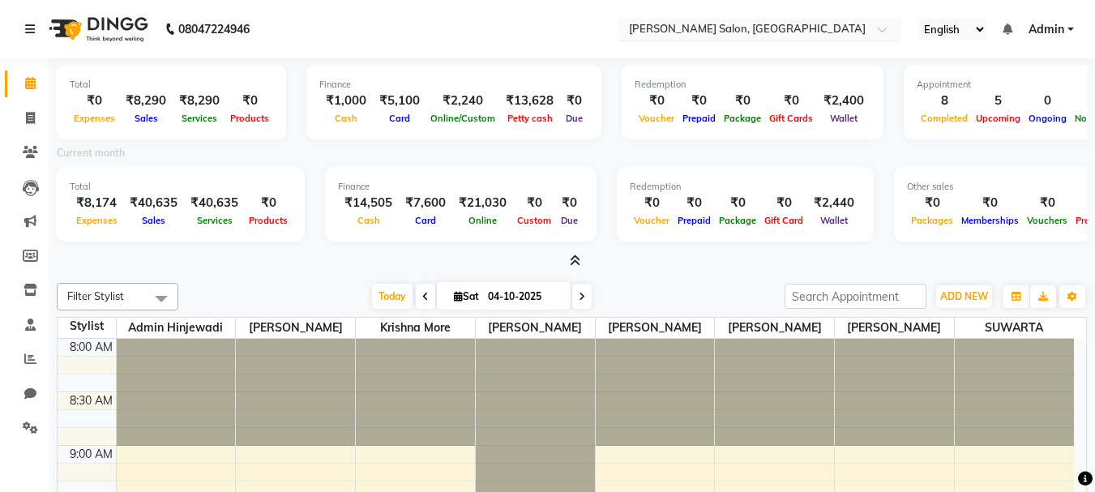
click at [711, 29] on input "text" at bounding box center [743, 31] width 235 height 16
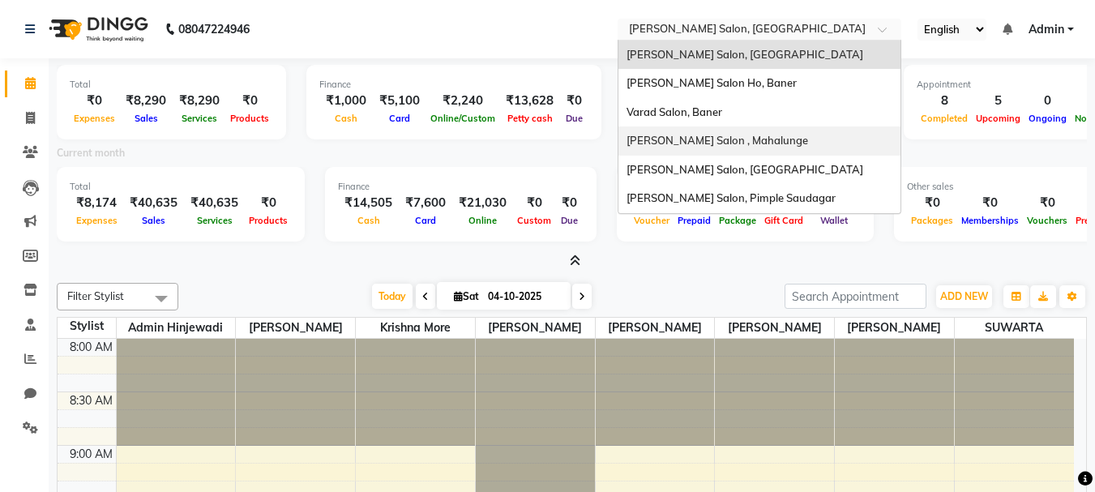
click at [724, 136] on span "[PERSON_NAME] Salon , Mahalunge" at bounding box center [717, 140] width 182 height 13
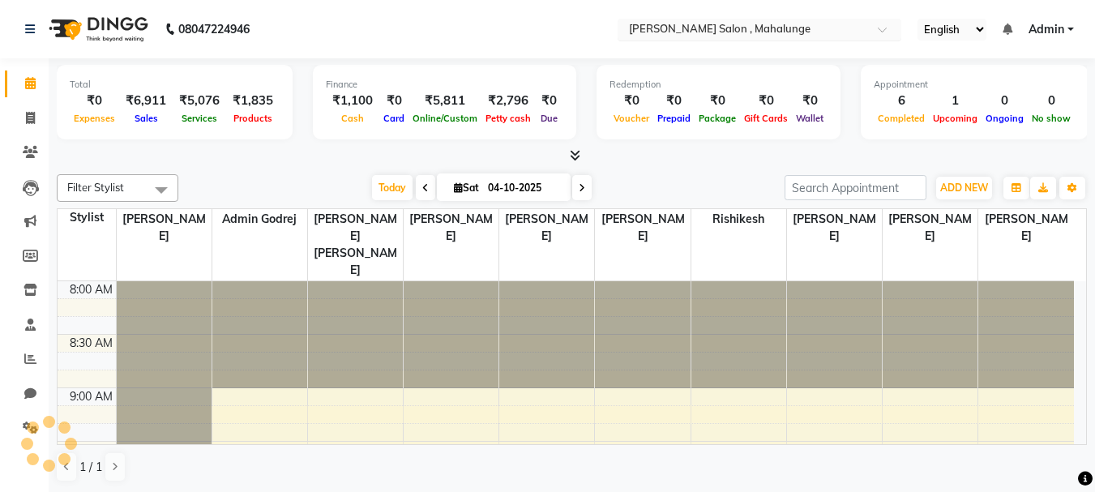
click at [707, 32] on input "text" at bounding box center [743, 31] width 235 height 16
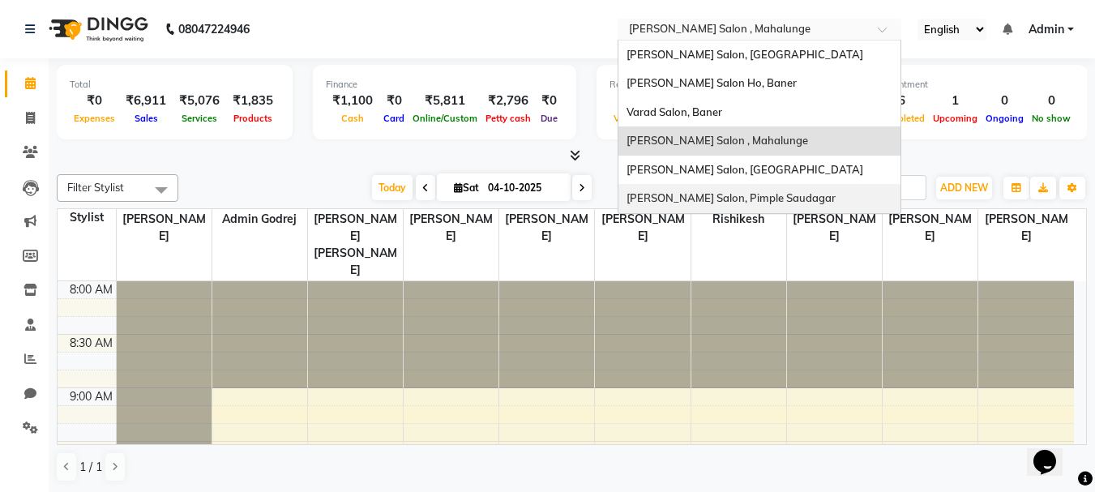
click at [713, 201] on span "[PERSON_NAME] Salon, Pimple Saudagar" at bounding box center [730, 197] width 209 height 13
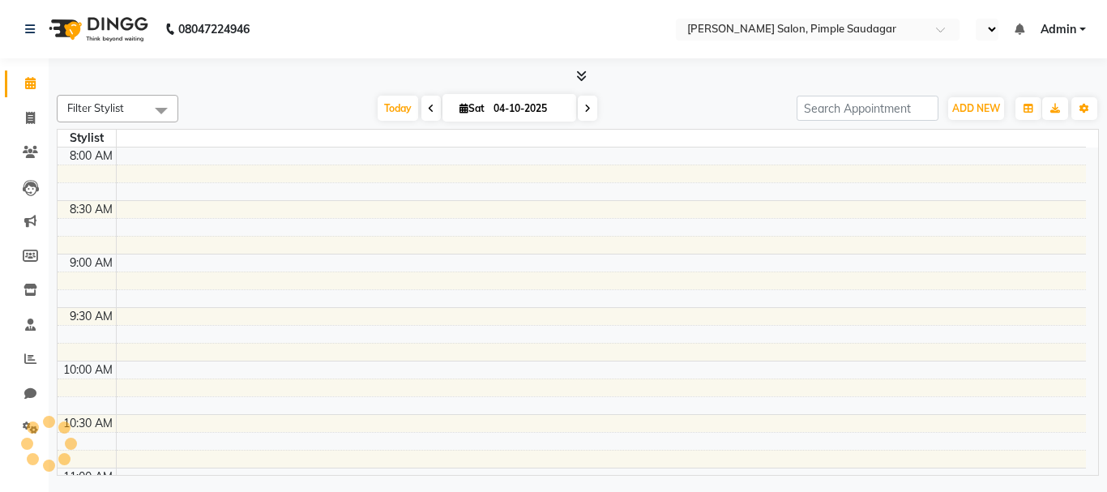
select select "en"
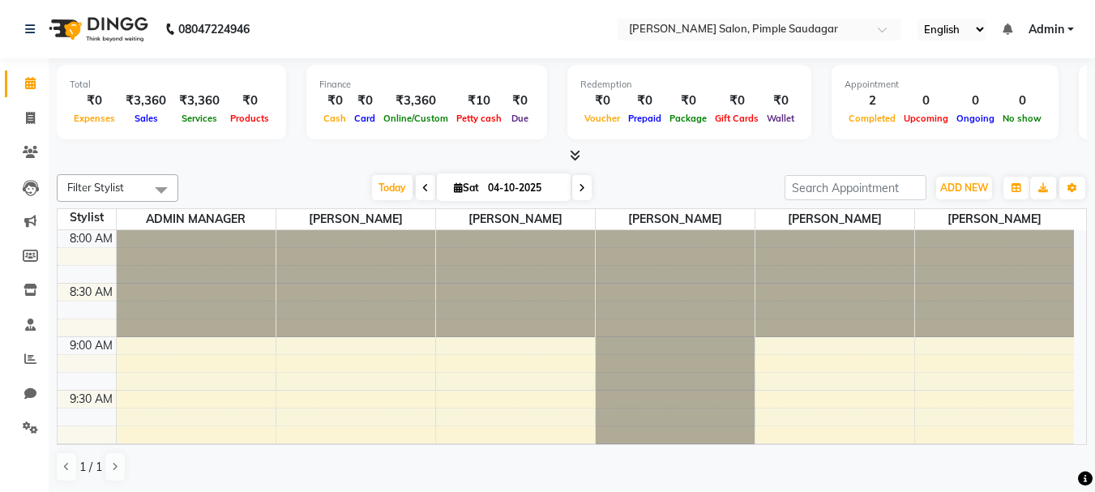
click at [573, 150] on icon at bounding box center [575, 155] width 11 height 12
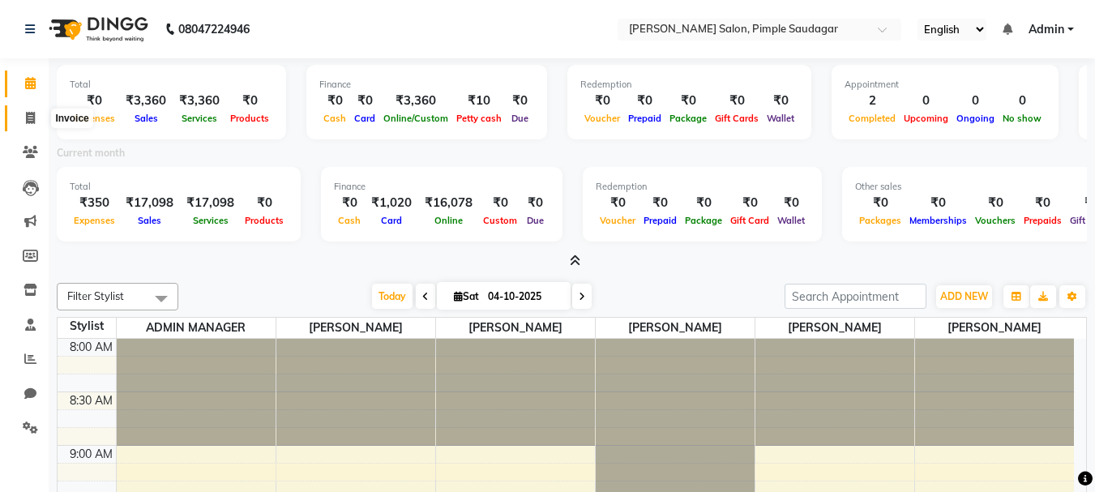
click at [34, 110] on span at bounding box center [30, 118] width 28 height 19
select select "7816"
select select "service"
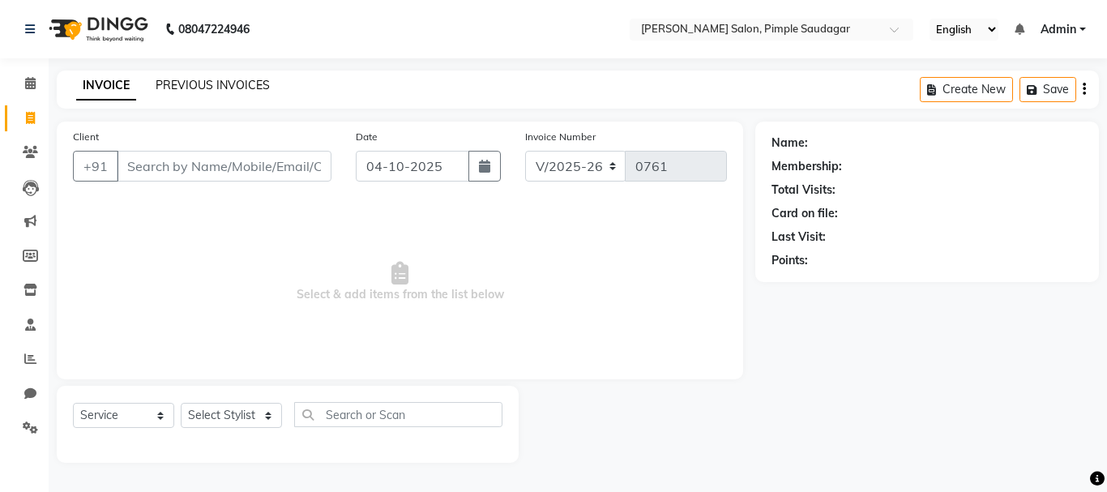
click at [203, 83] on link "PREVIOUS INVOICES" at bounding box center [213, 85] width 114 height 15
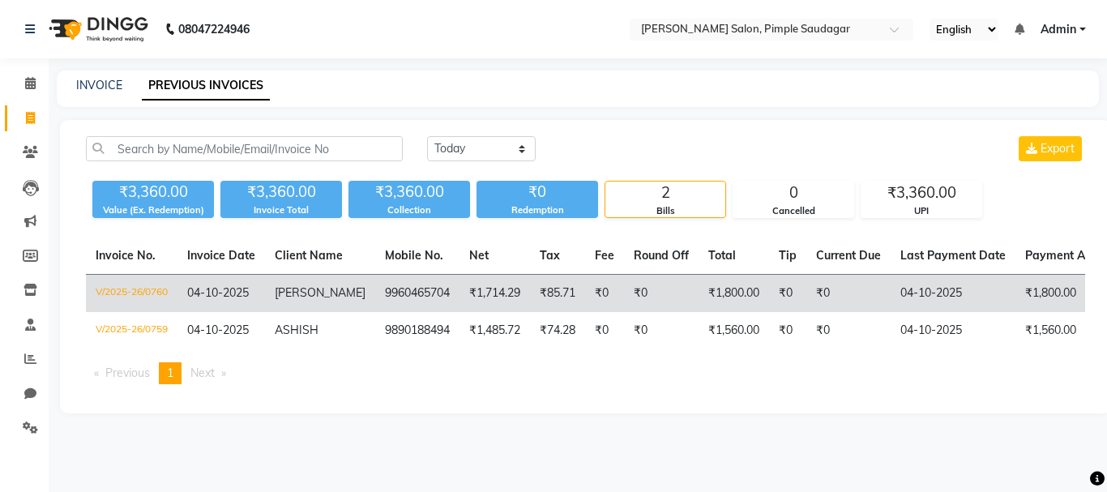
click at [530, 288] on td "₹85.71" at bounding box center [557, 294] width 55 height 38
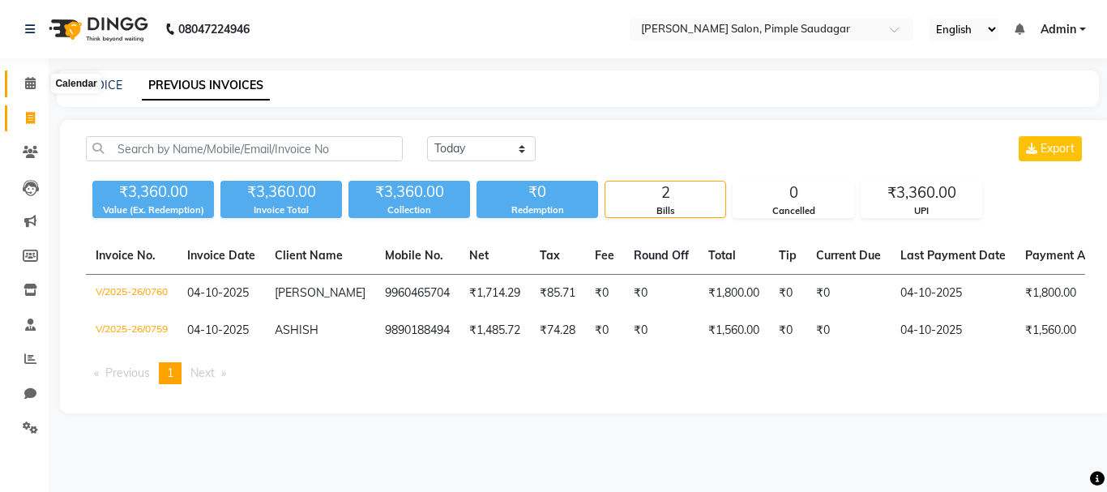
click at [27, 86] on icon at bounding box center [30, 83] width 11 height 12
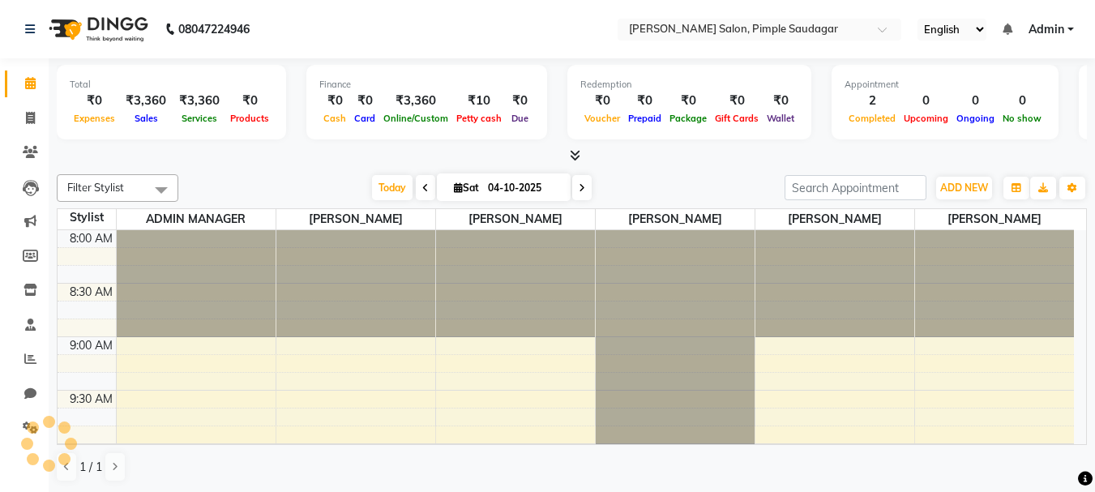
scroll to position [643, 0]
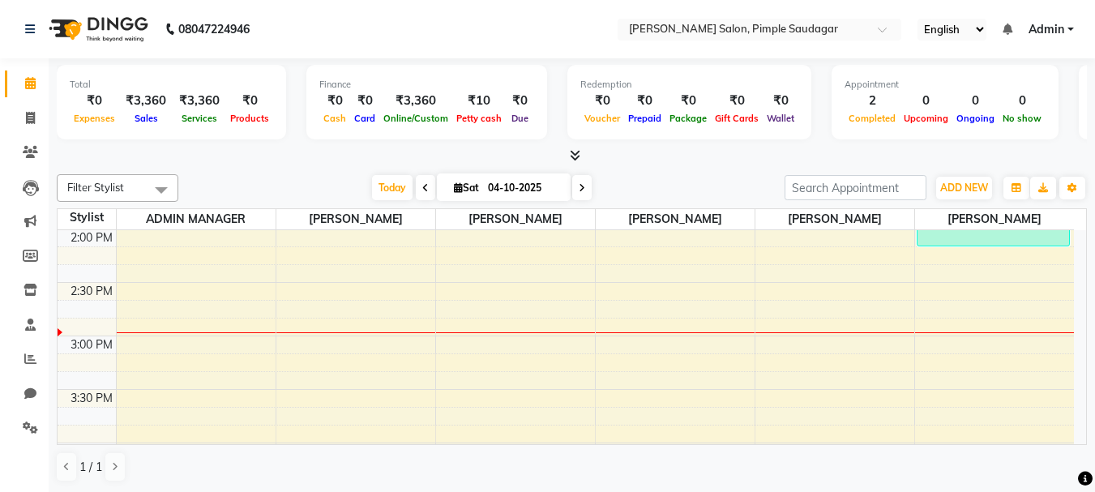
click at [573, 155] on icon at bounding box center [575, 155] width 11 height 12
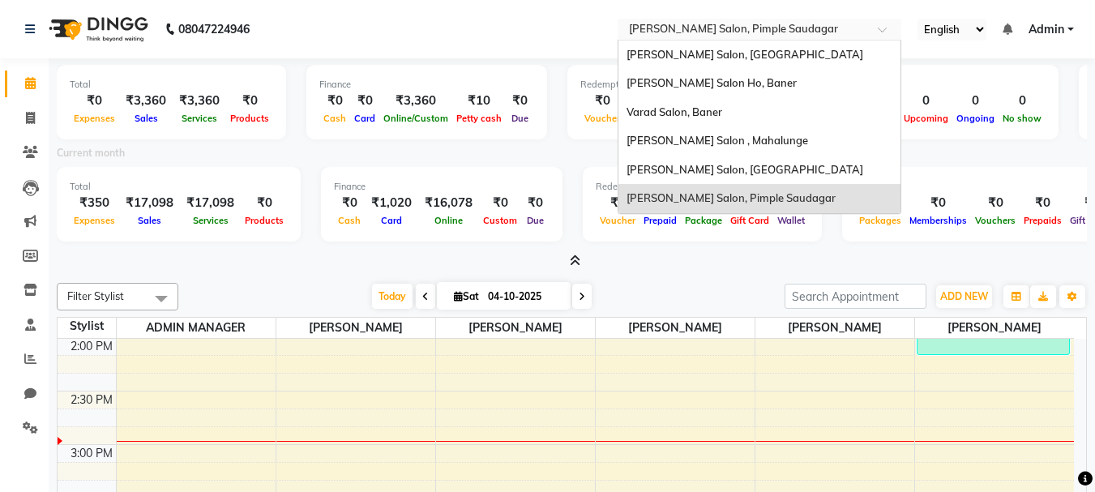
click at [656, 30] on input "text" at bounding box center [743, 31] width 235 height 16
click at [696, 169] on span "Varad Salon, Aundh" at bounding box center [744, 169] width 237 height 13
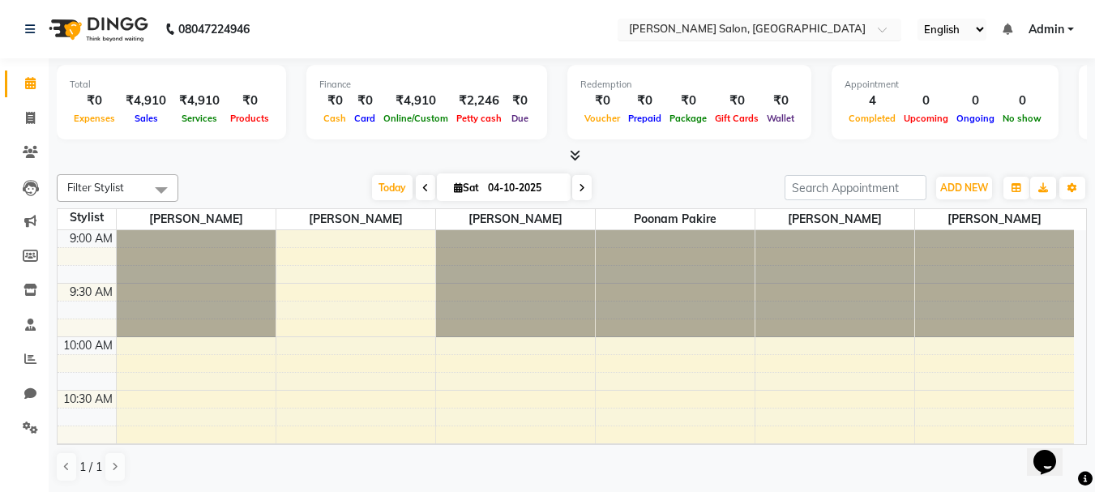
click at [695, 31] on input "text" at bounding box center [743, 31] width 235 height 16
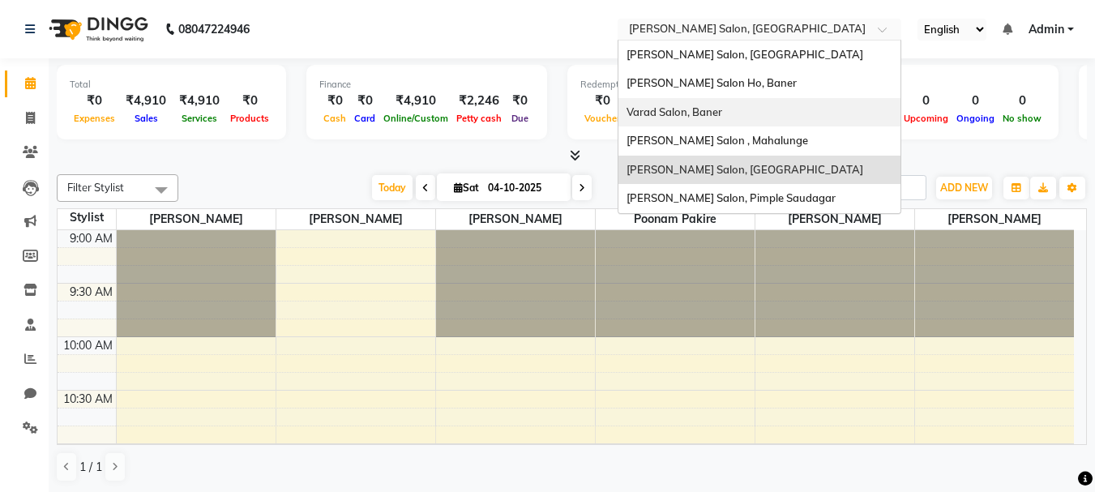
click at [705, 121] on div "Varad Salon, Baner" at bounding box center [759, 112] width 282 height 29
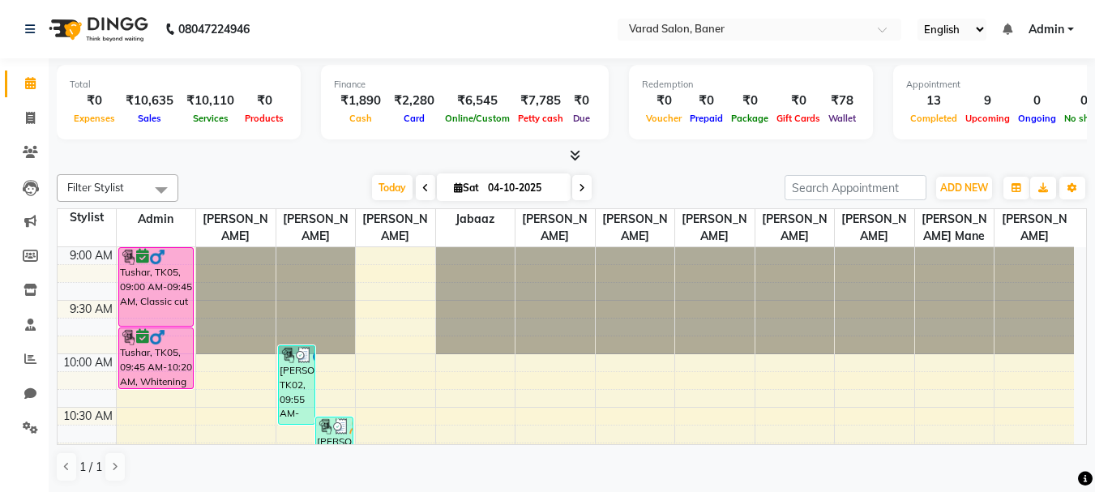
click at [736, 28] on input "text" at bounding box center [743, 31] width 235 height 16
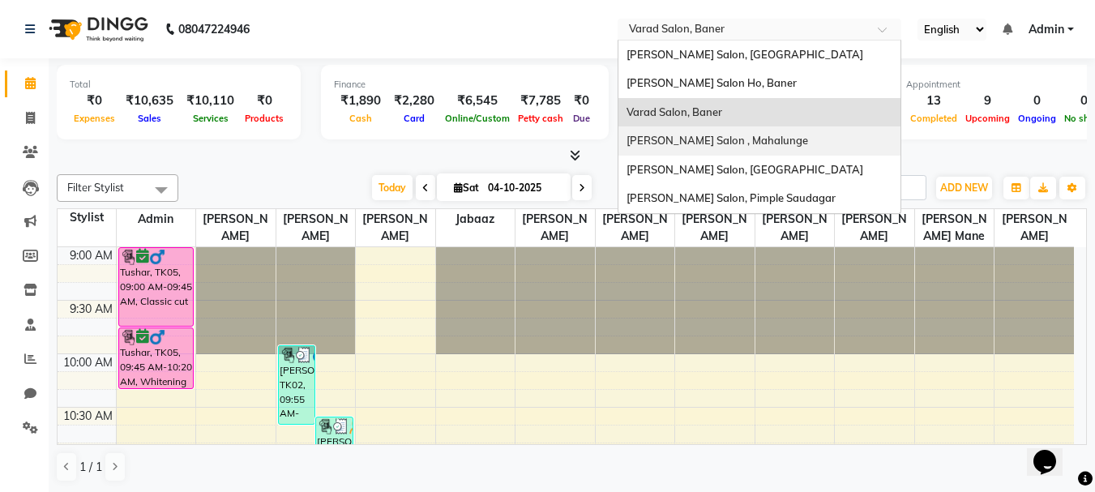
click at [694, 146] on span "[PERSON_NAME] Salon , Mahalunge" at bounding box center [717, 140] width 182 height 13
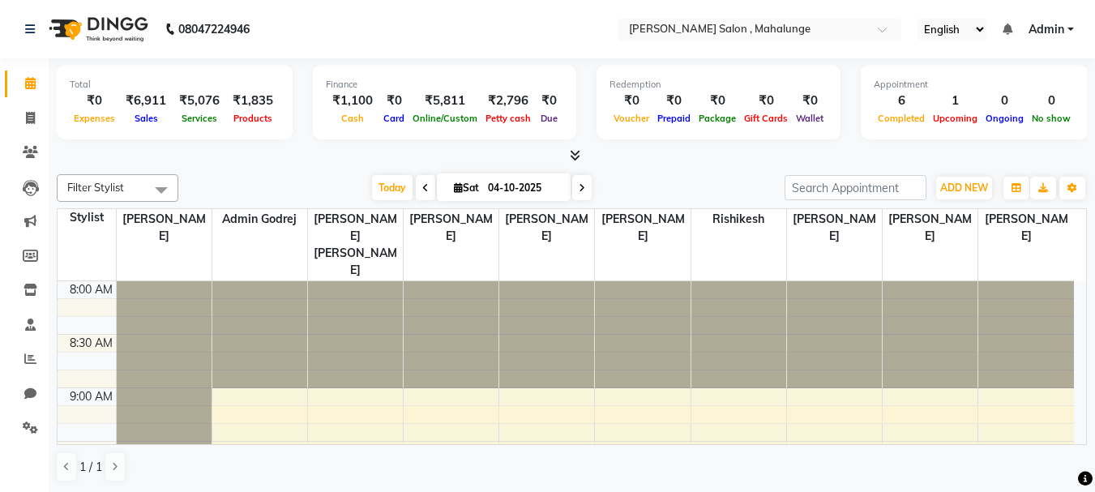
click at [576, 156] on icon at bounding box center [575, 155] width 11 height 12
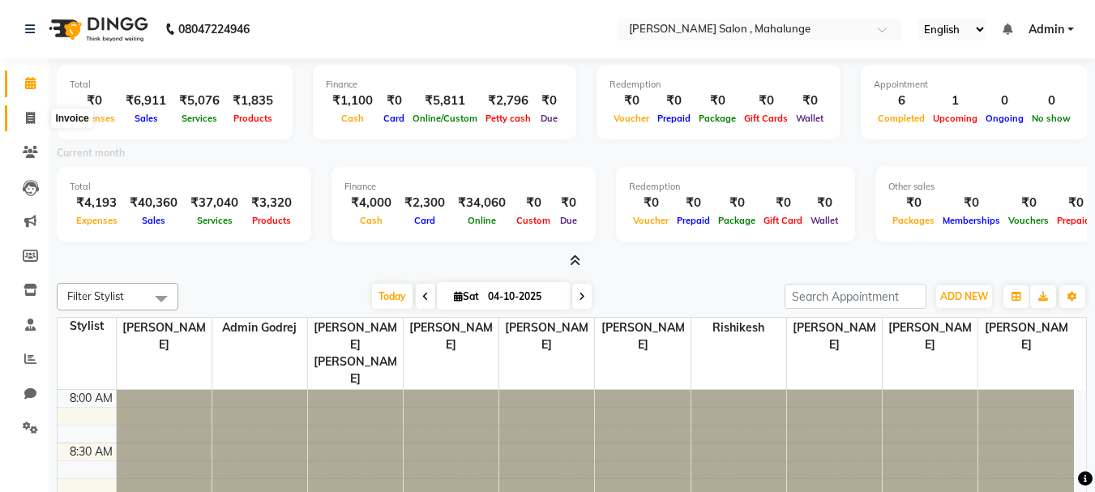
click at [36, 114] on span at bounding box center [30, 118] width 28 height 19
select select "7250"
select select "service"
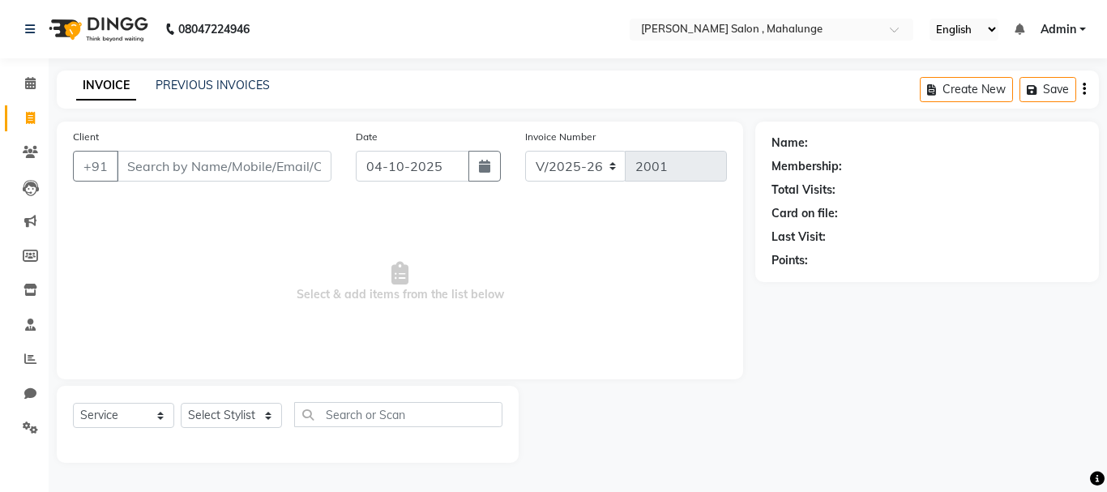
click at [175, 169] on input "Client" at bounding box center [224, 166] width 215 height 31
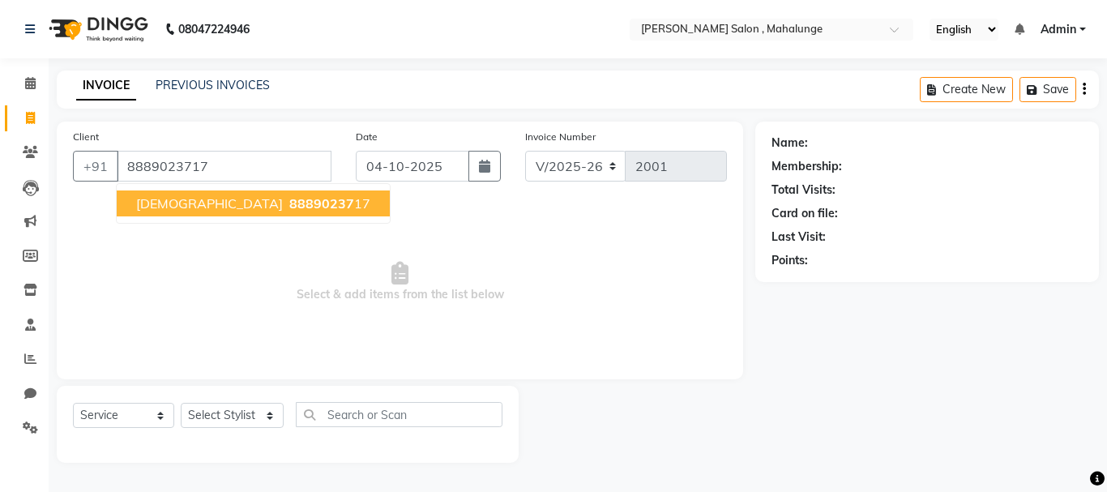
type input "8889023717"
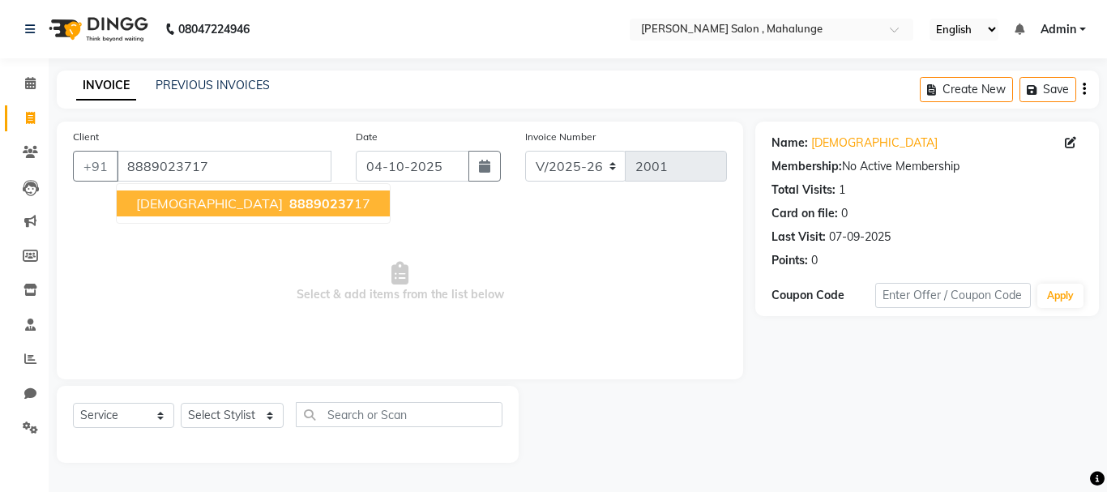
click at [289, 200] on span "88890237" at bounding box center [321, 203] width 65 height 16
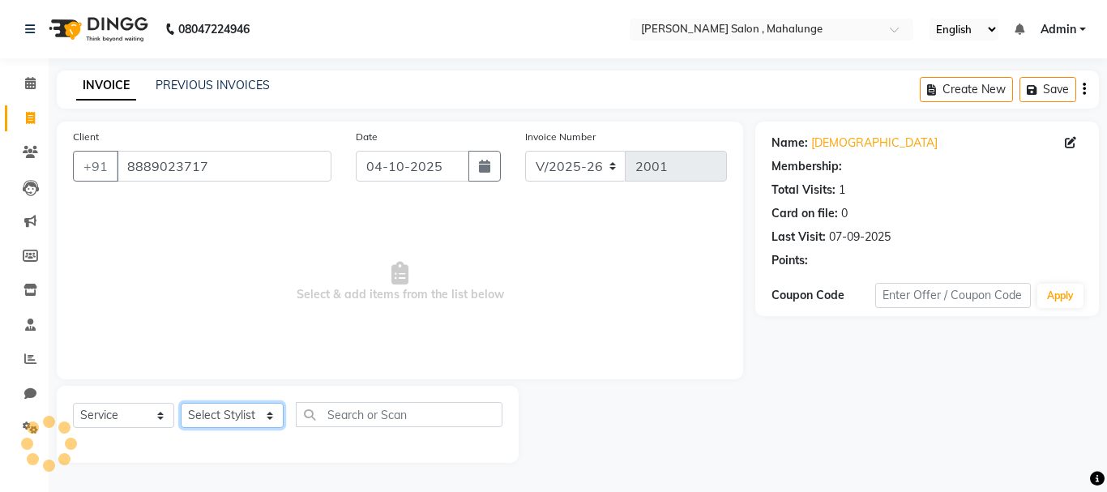
click at [257, 417] on select "Select Stylist admin godrej Deepali Munde Dipak subhash ambhore krushna pandit …" at bounding box center [232, 415] width 103 height 25
select select "61806"
click at [181, 403] on select "Select Stylist admin godrej Deepali Munde Dipak subhash ambhore krushna pandit …" at bounding box center [232, 415] width 103 height 25
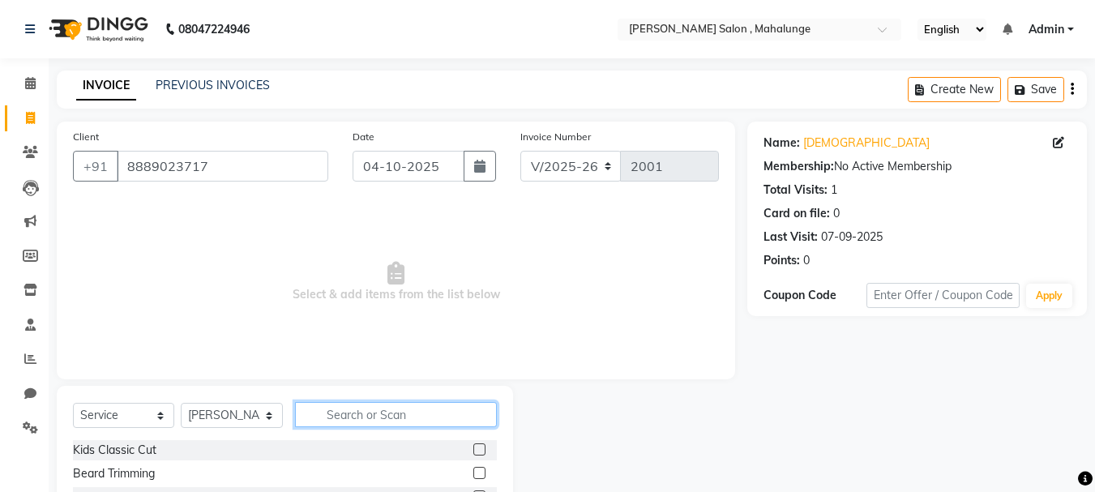
click at [335, 410] on input "text" at bounding box center [396, 414] width 202 height 25
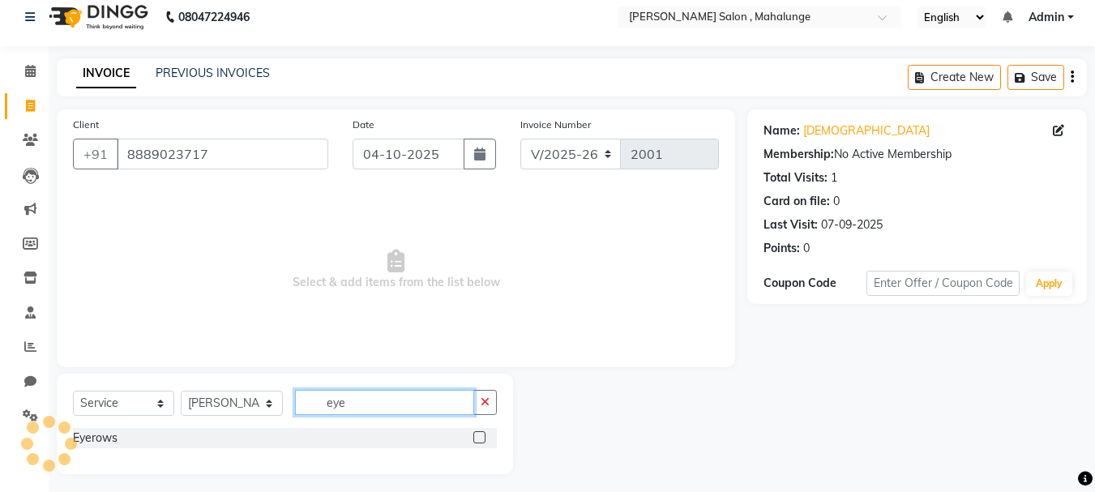
scroll to position [19, 0]
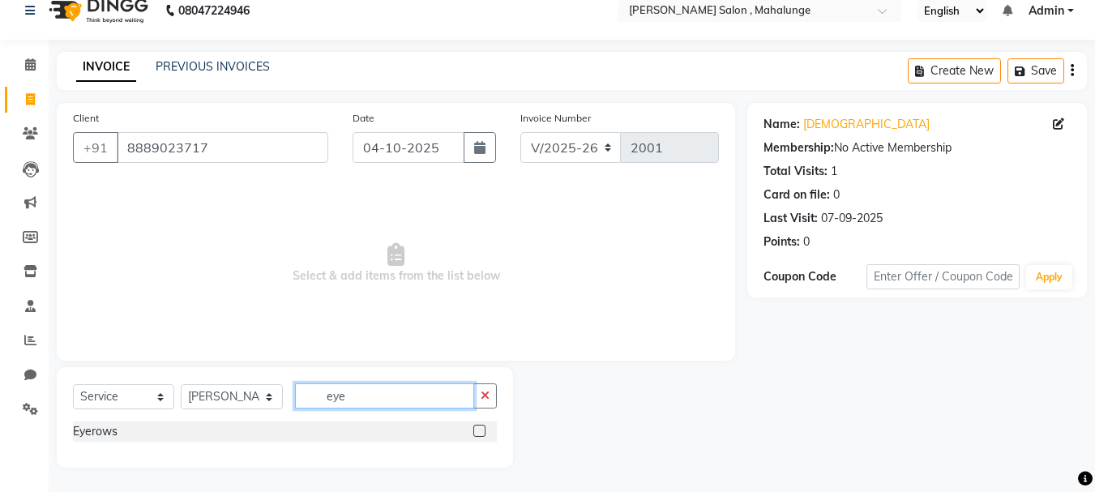
type input "eye"
click at [480, 426] on label at bounding box center [479, 431] width 12 height 12
click at [480, 426] on input "checkbox" at bounding box center [478, 431] width 11 height 11
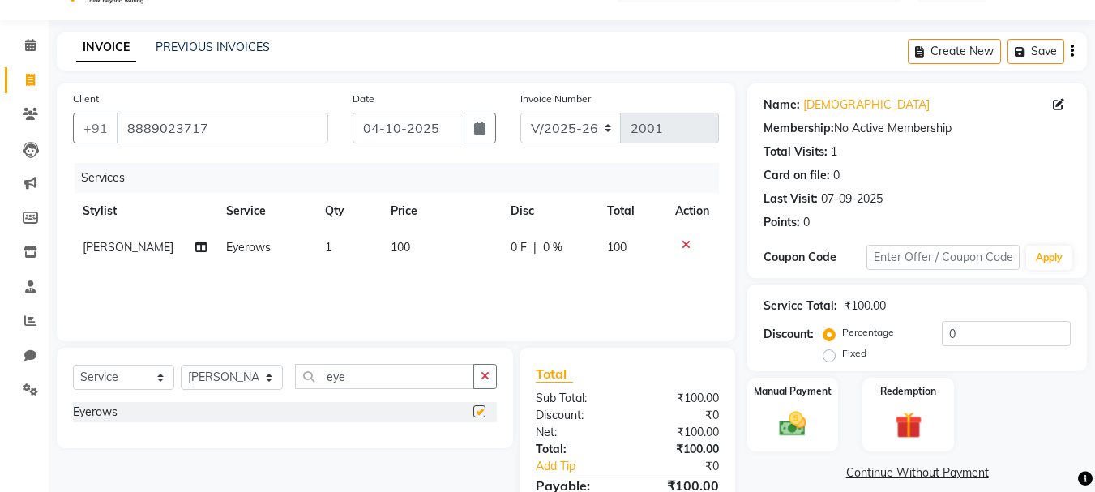
checkbox input "false"
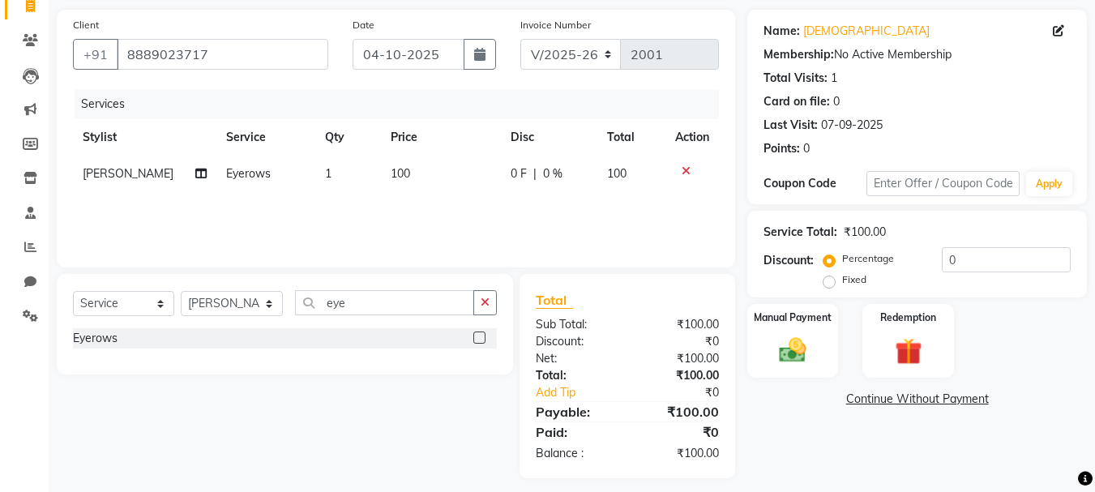
scroll to position [122, 0]
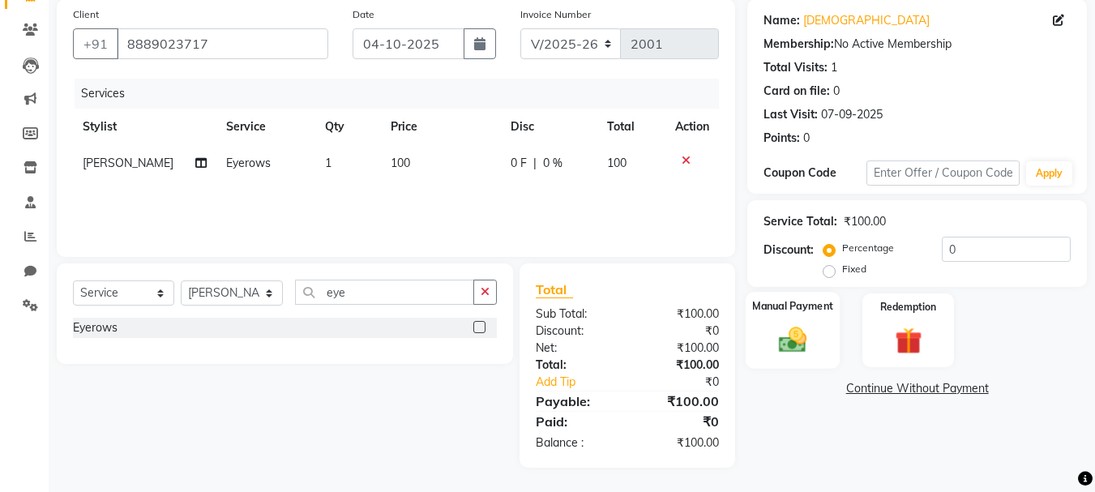
click at [768, 353] on div "Manual Payment" at bounding box center [793, 330] width 95 height 77
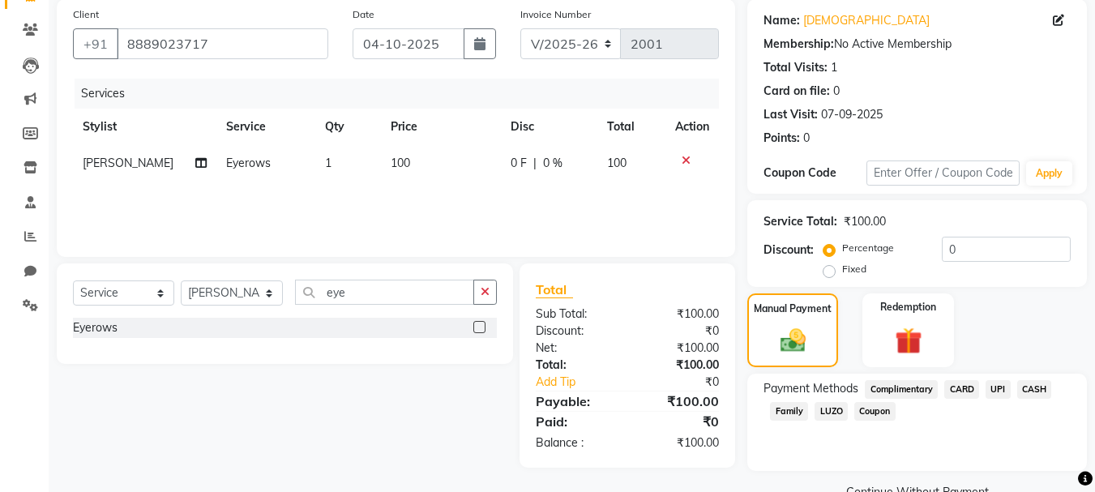
click at [1001, 388] on span "UPI" at bounding box center [997, 389] width 25 height 19
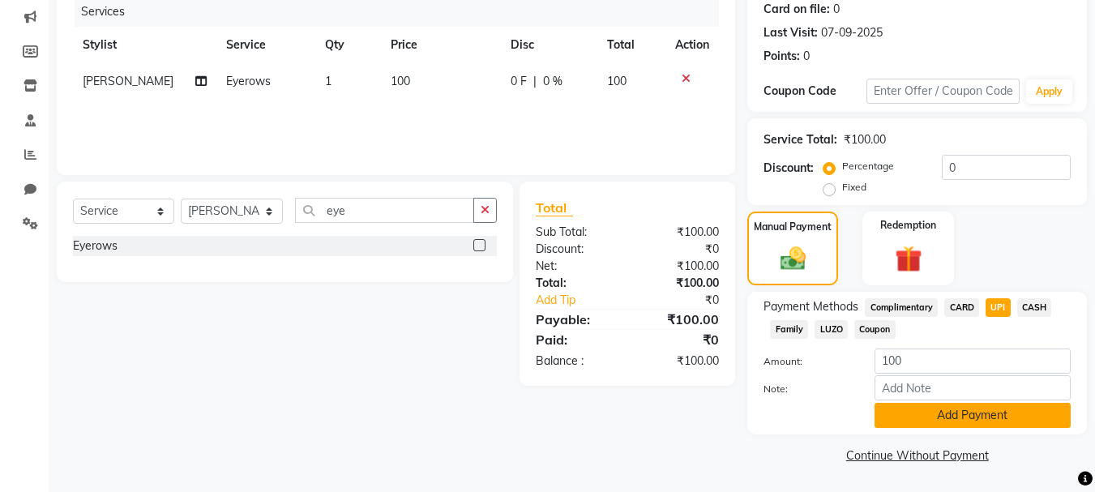
click at [962, 418] on button "Add Payment" at bounding box center [972, 415] width 196 height 25
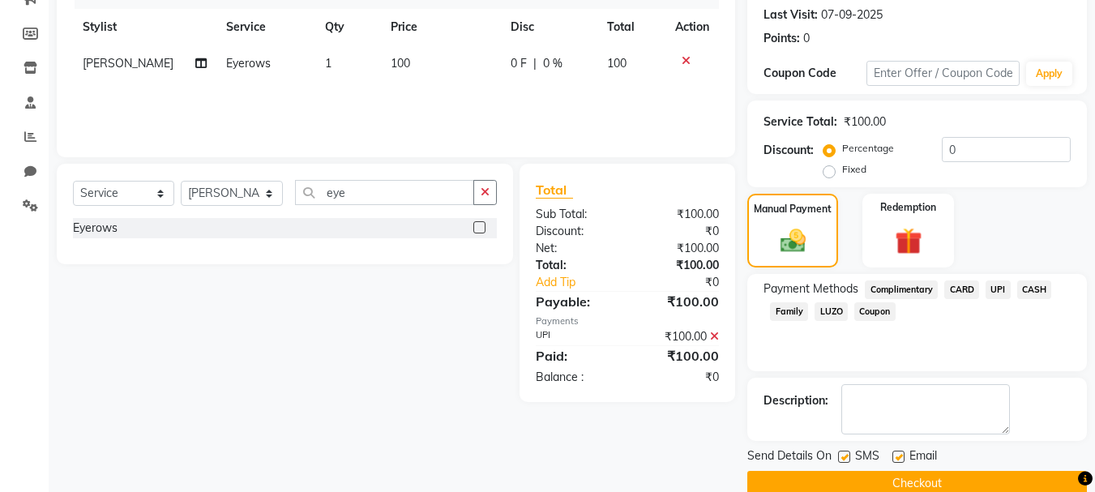
scroll to position [250, 0]
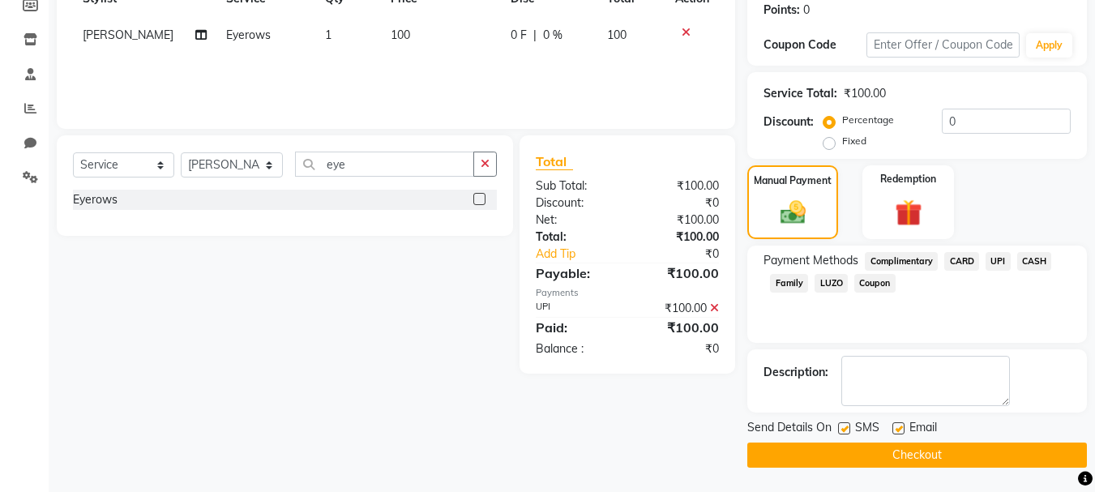
click at [951, 447] on button "Checkout" at bounding box center [917, 454] width 340 height 25
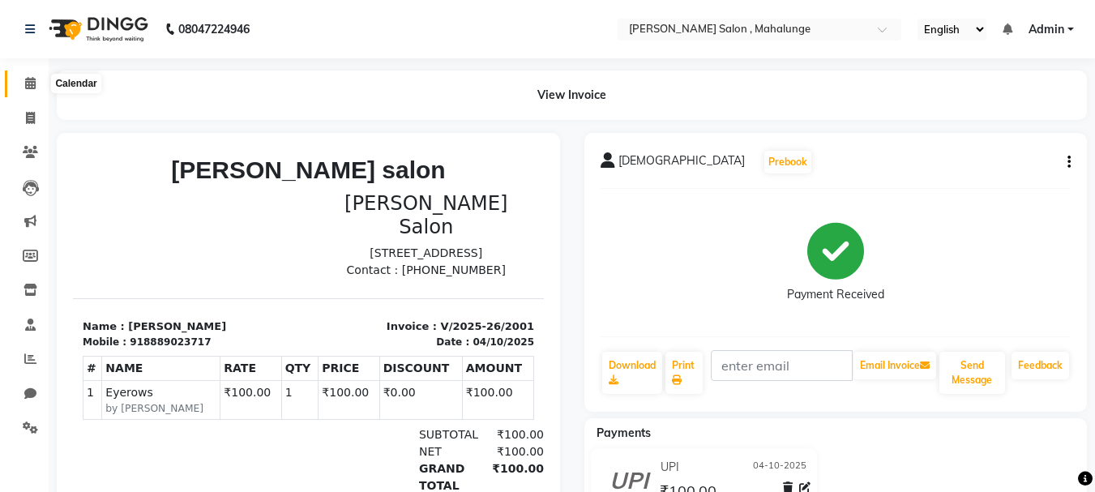
click at [23, 88] on span at bounding box center [30, 84] width 28 height 19
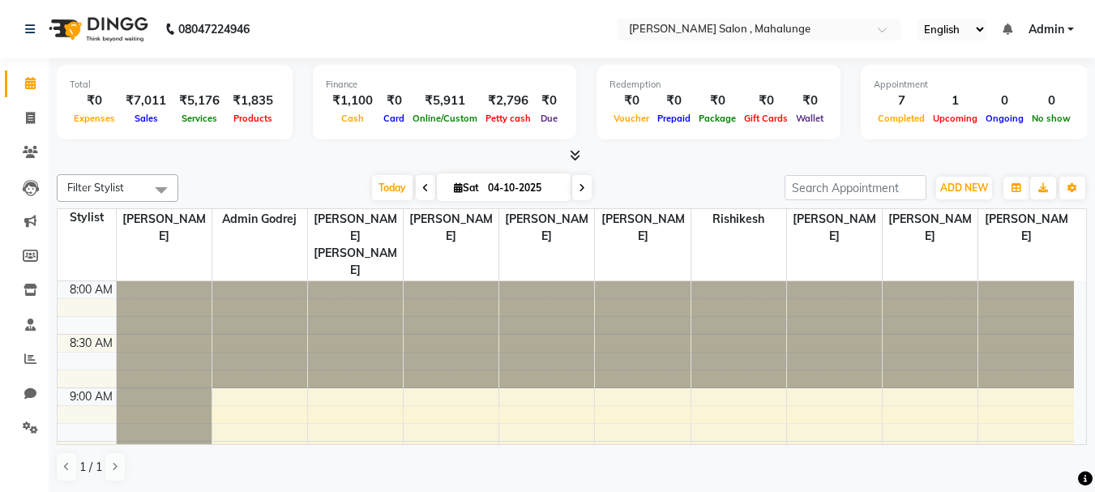
click at [579, 153] on icon at bounding box center [575, 155] width 11 height 12
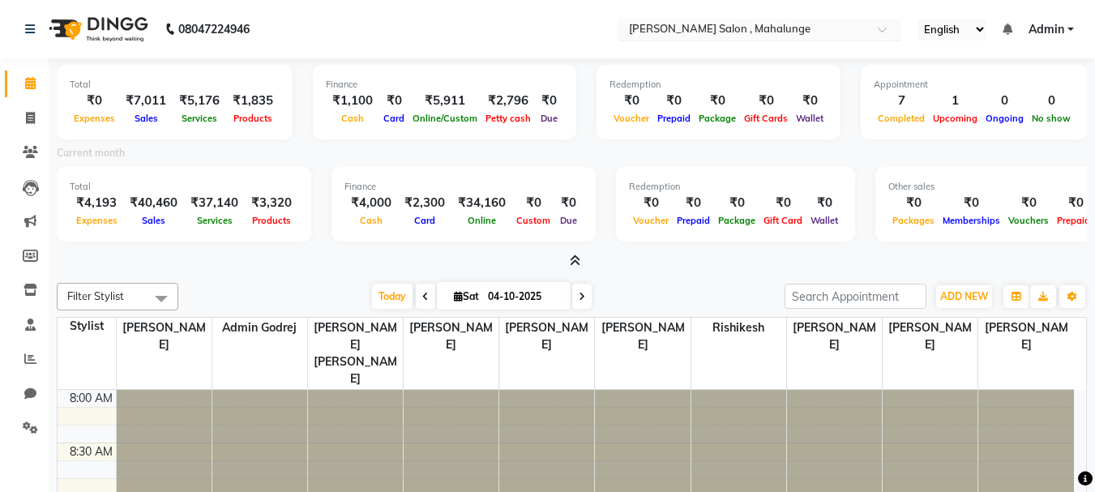
click at [743, 28] on input "text" at bounding box center [743, 31] width 235 height 16
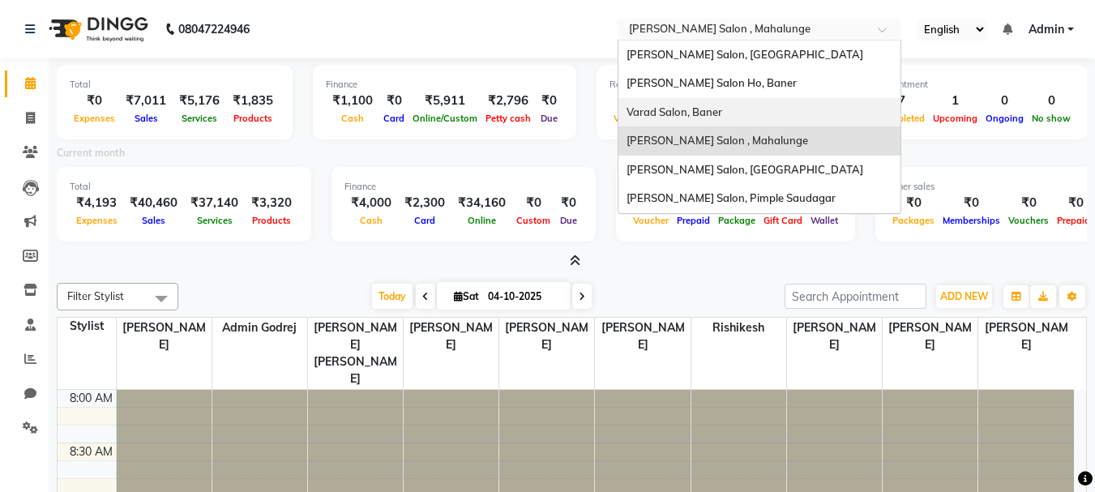
click at [548, 53] on nav "08047224946 Select Location × Varad Salon , Mahalunge Varad Salon, Hinjewadi Va…" at bounding box center [547, 29] width 1095 height 58
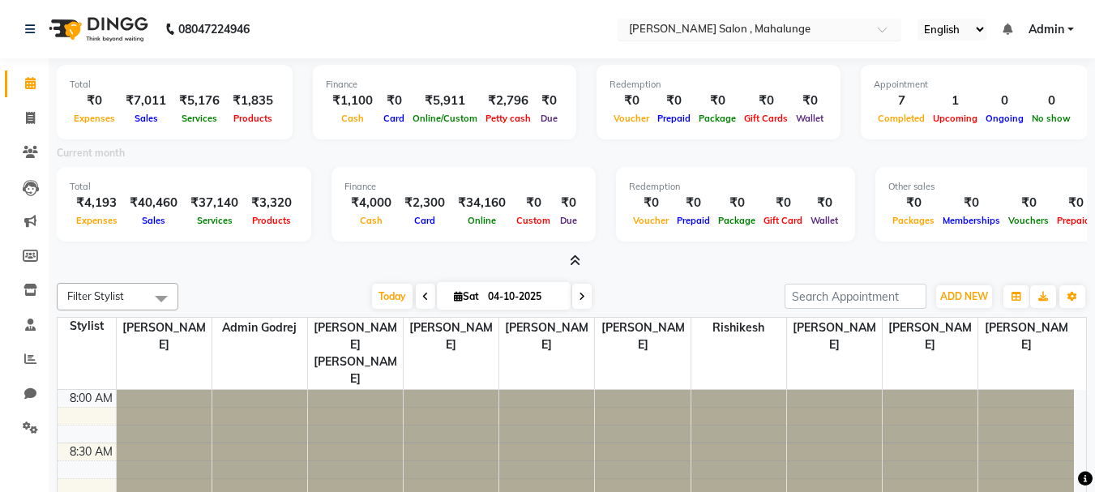
click at [821, 32] on input "text" at bounding box center [743, 31] width 235 height 16
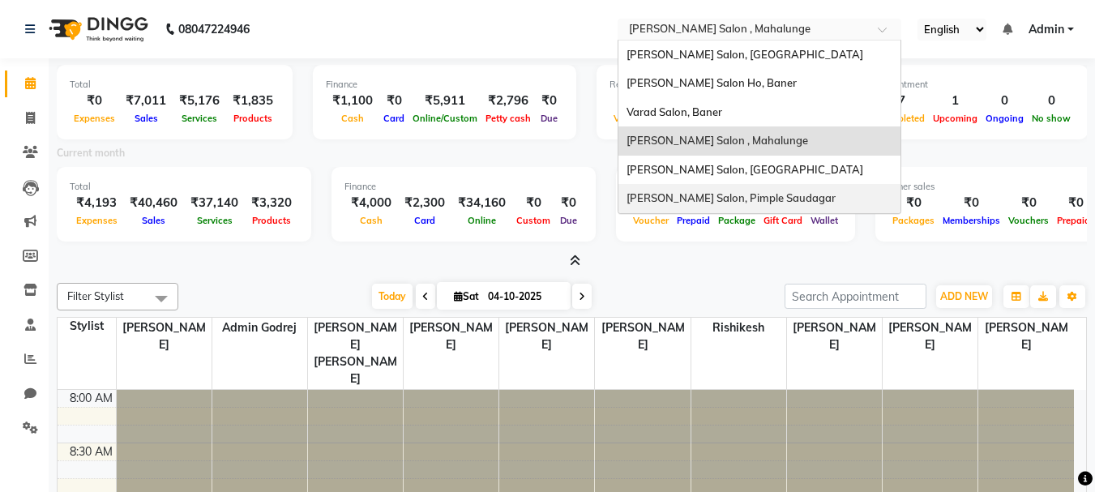
click at [664, 207] on div "[PERSON_NAME] Salon, Pimple Saudagar" at bounding box center [759, 198] width 282 height 29
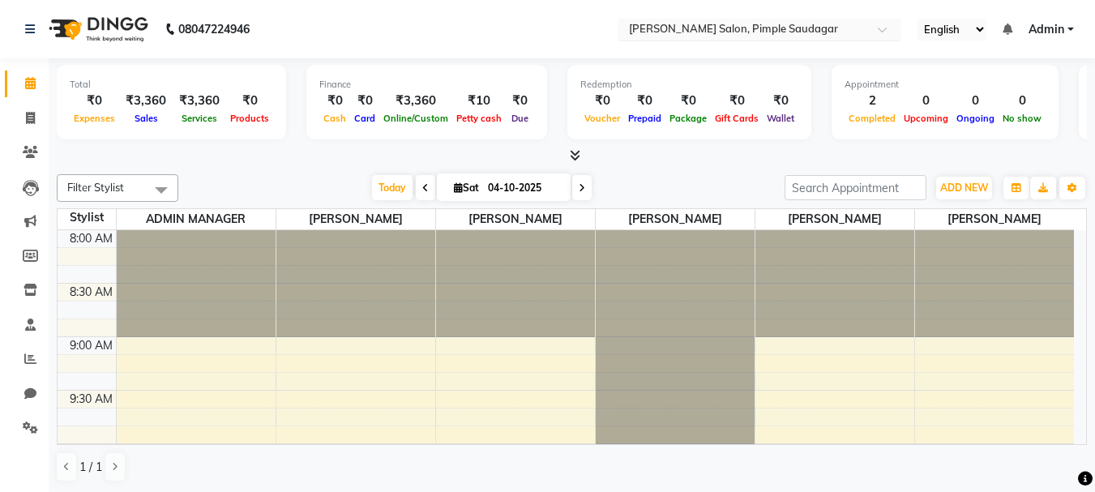
click at [754, 20] on div "Select Location × Varad Salon, Pimple Saudagar" at bounding box center [759, 30] width 284 height 22
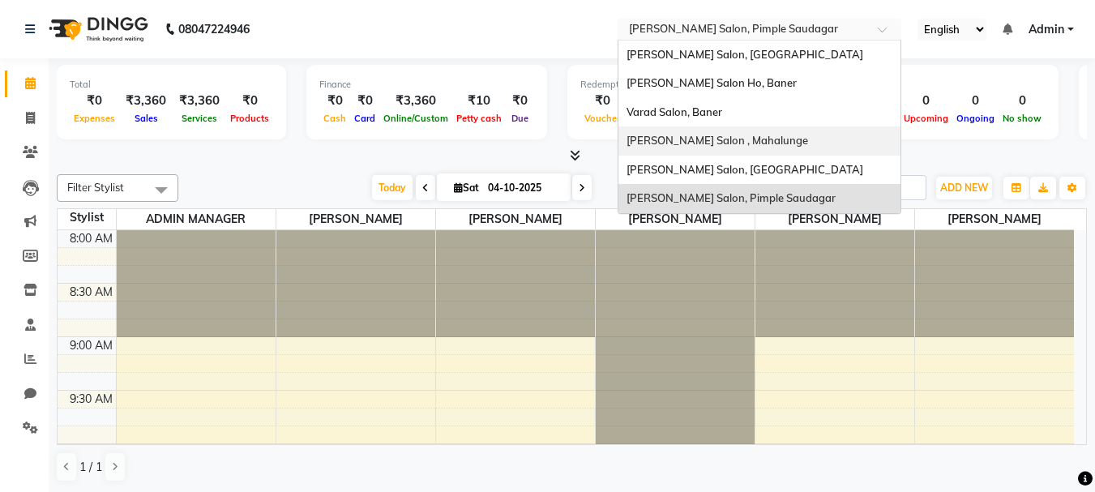
click at [713, 130] on div "[PERSON_NAME] Salon , Mahalunge" at bounding box center [759, 140] width 282 height 29
